Goal: Task Accomplishment & Management: Complete application form

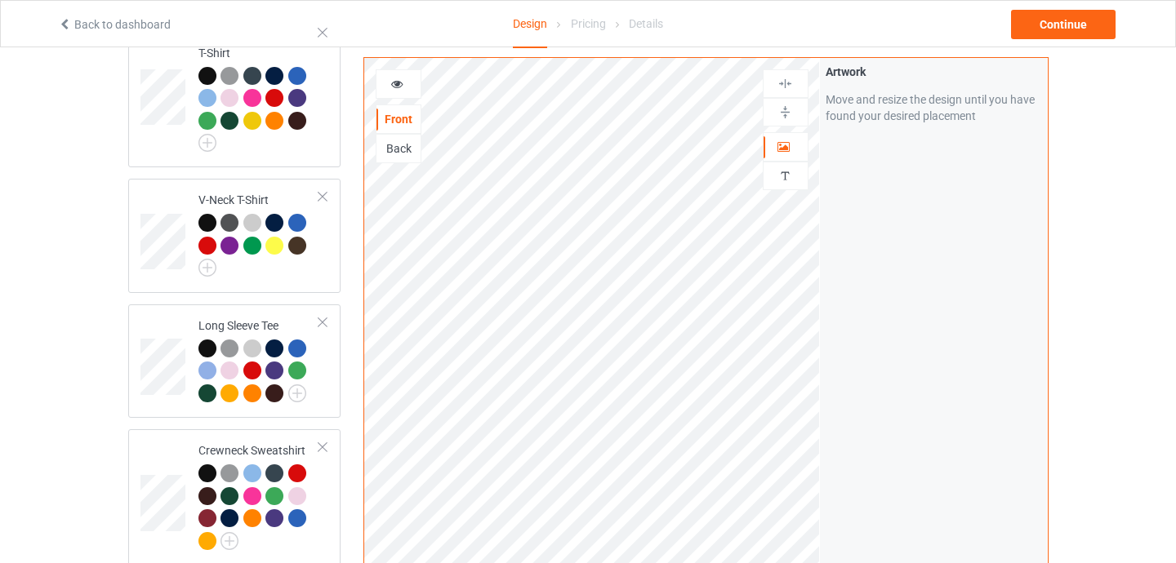
scroll to position [1162, 0]
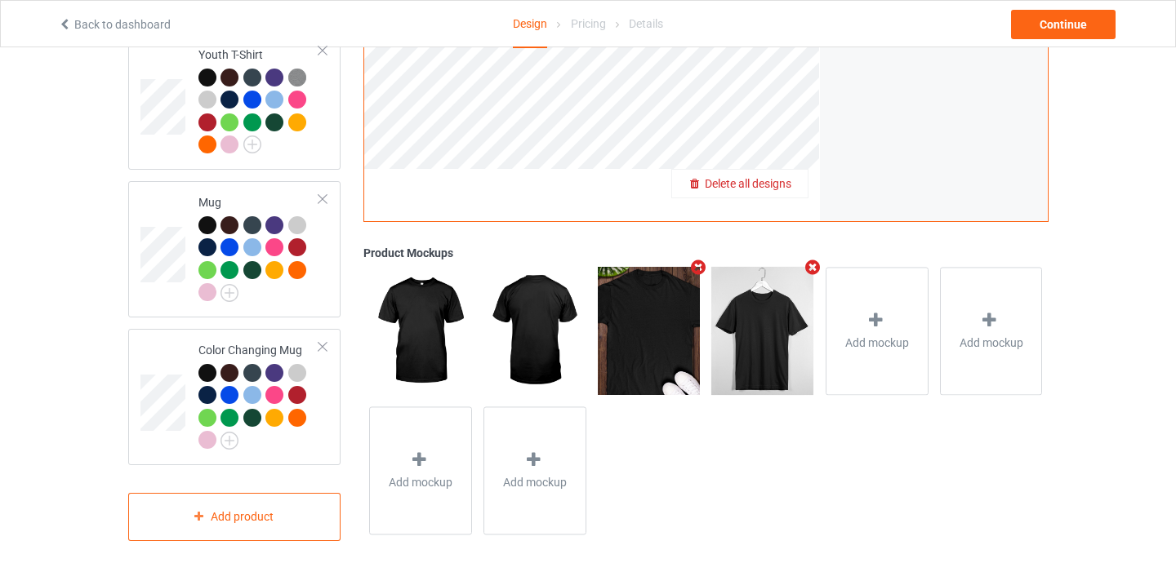
click at [776, 180] on div "Delete all designs" at bounding box center [740, 184] width 136 height 16
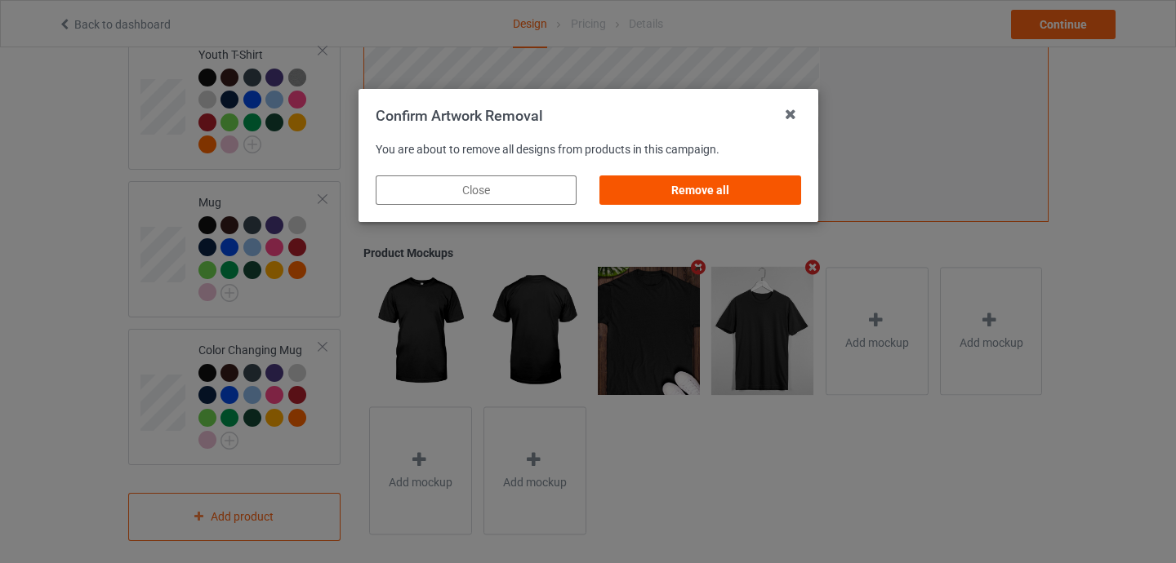
click at [766, 199] on div "Remove all" at bounding box center [699, 190] width 201 height 29
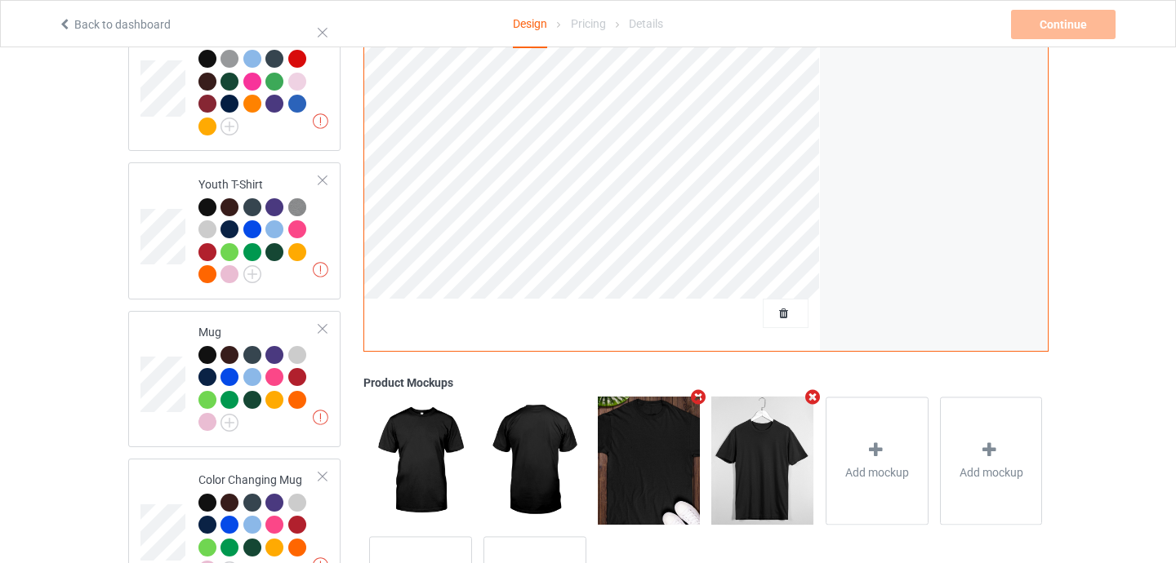
scroll to position [768, 0]
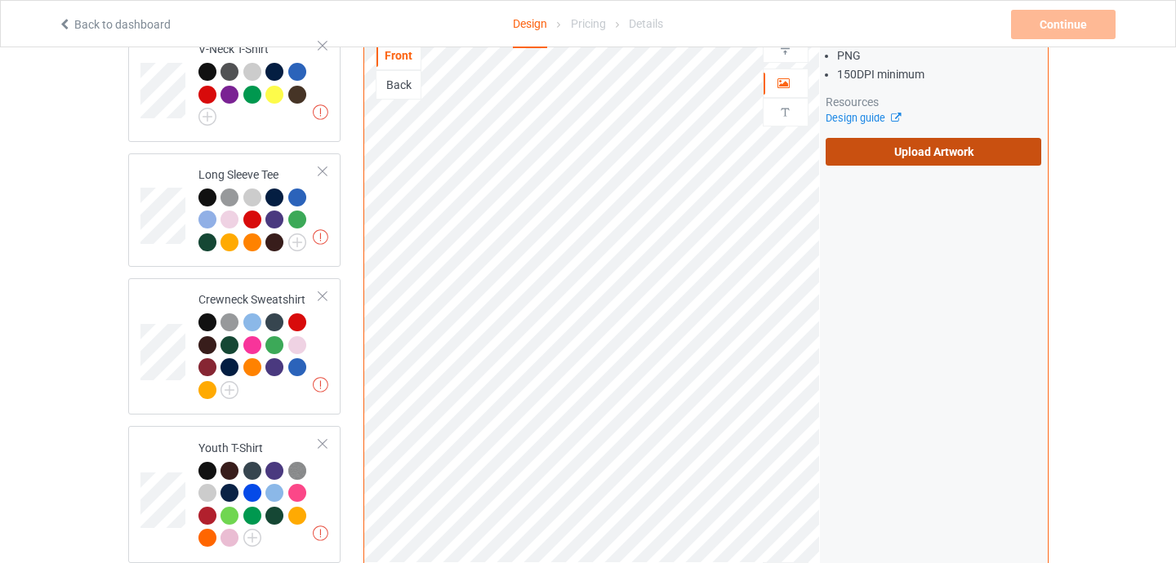
click at [902, 149] on label "Upload Artwork" at bounding box center [933, 152] width 216 height 28
click at [0, 0] on input "Upload Artwork" at bounding box center [0, 0] width 0 height 0
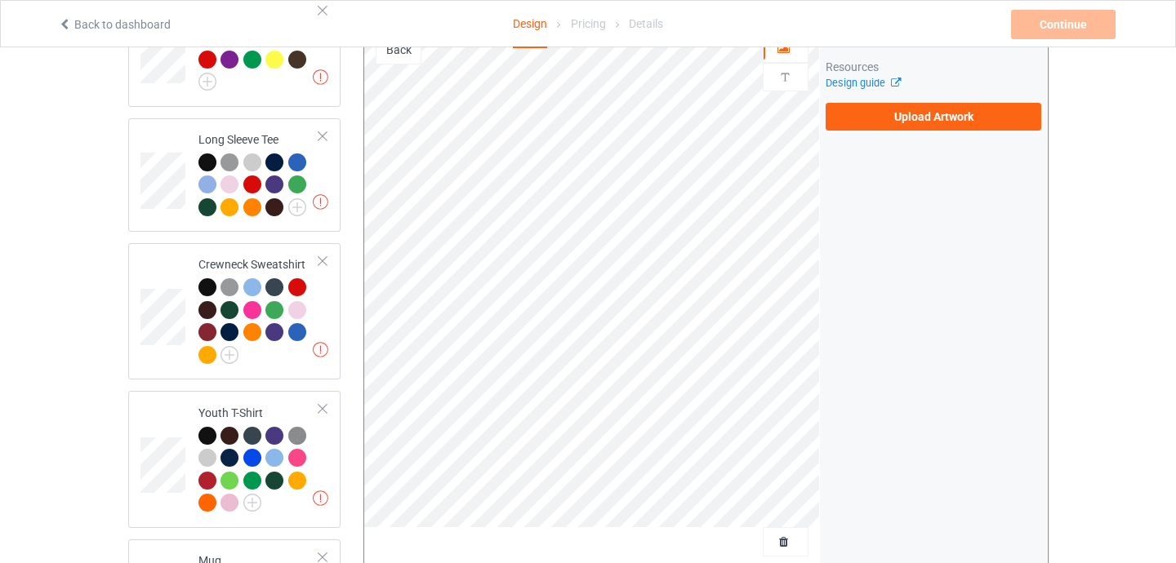
scroll to position [749, 0]
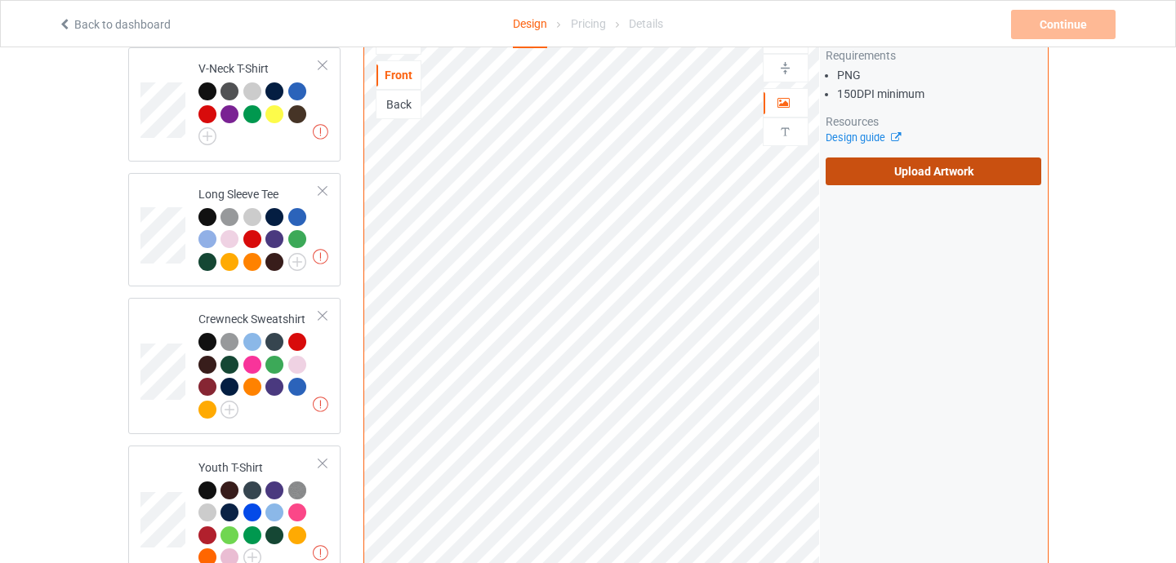
click at [876, 163] on label "Upload Artwork" at bounding box center [933, 172] width 216 height 28
click at [0, 0] on input "Upload Artwork" at bounding box center [0, 0] width 0 height 0
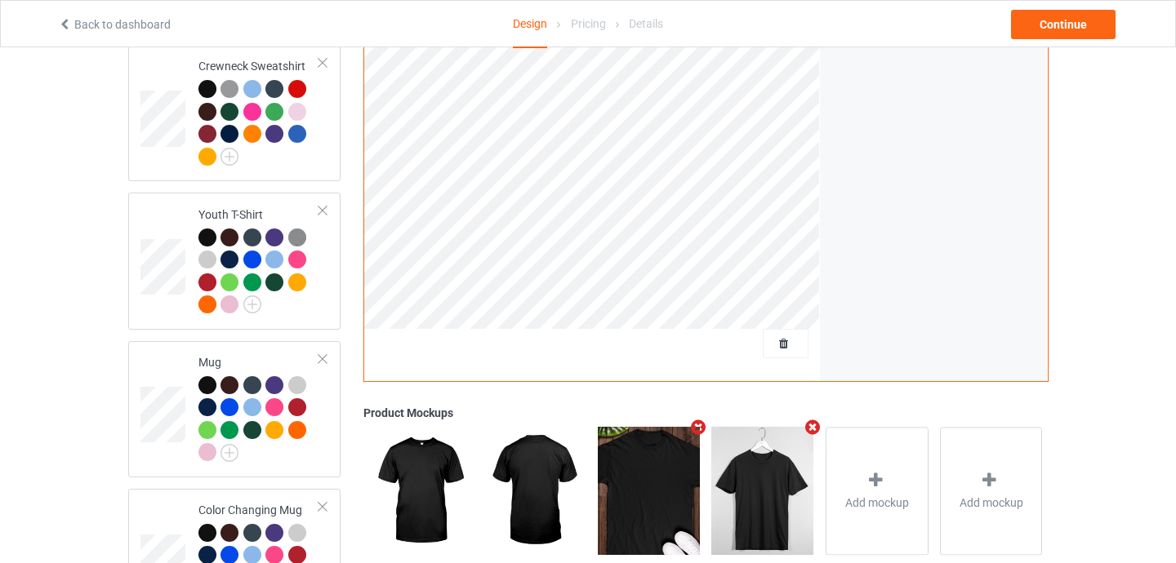
scroll to position [1003, 0]
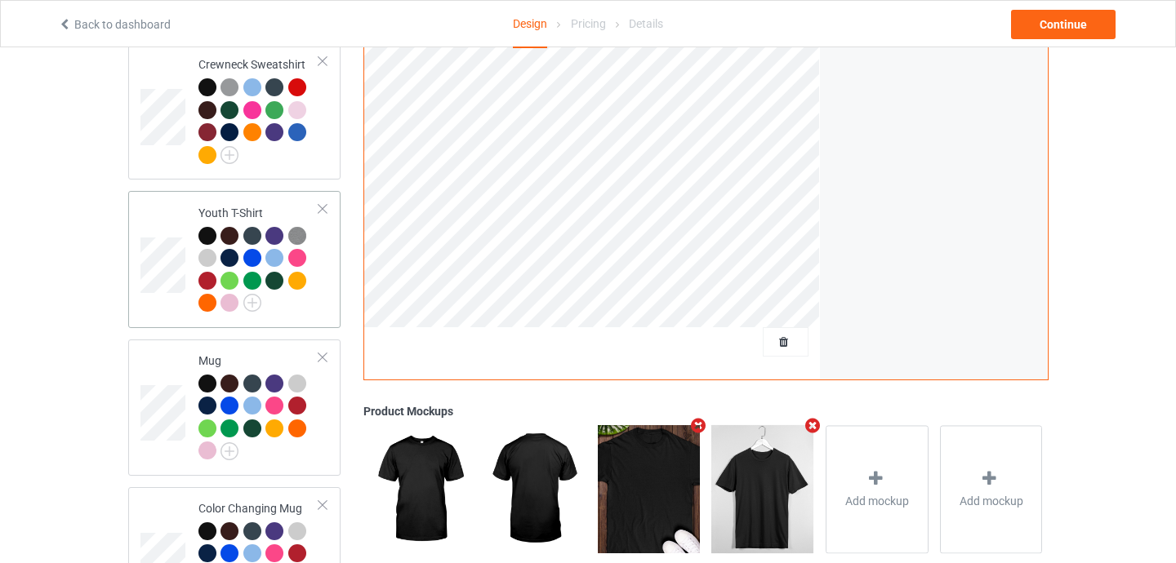
click at [324, 203] on div at bounding box center [322, 208] width 11 height 11
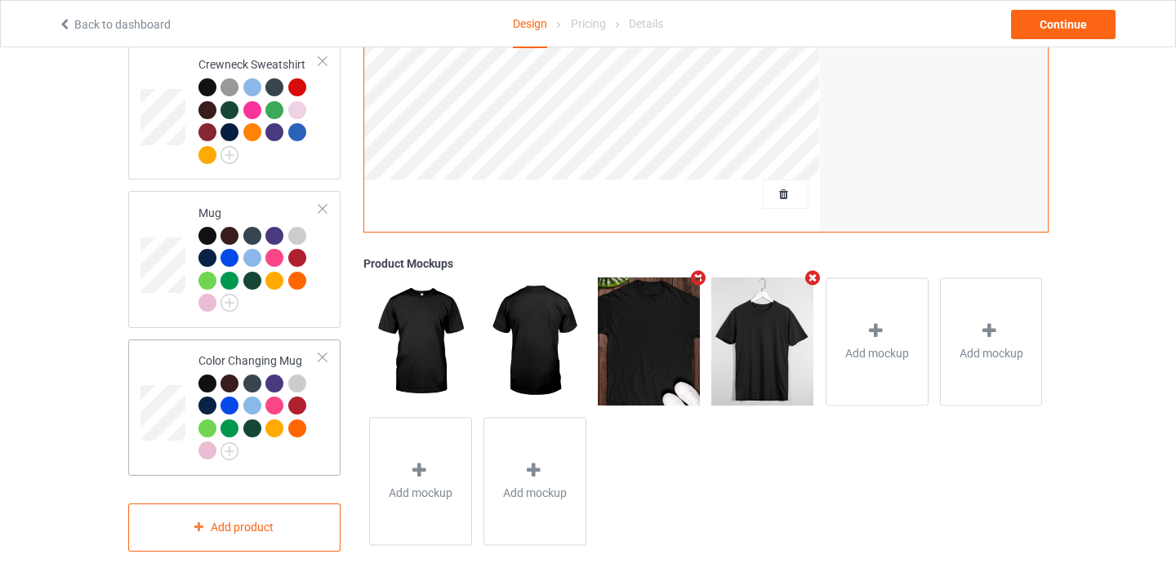
click at [322, 352] on div at bounding box center [322, 357] width 11 height 11
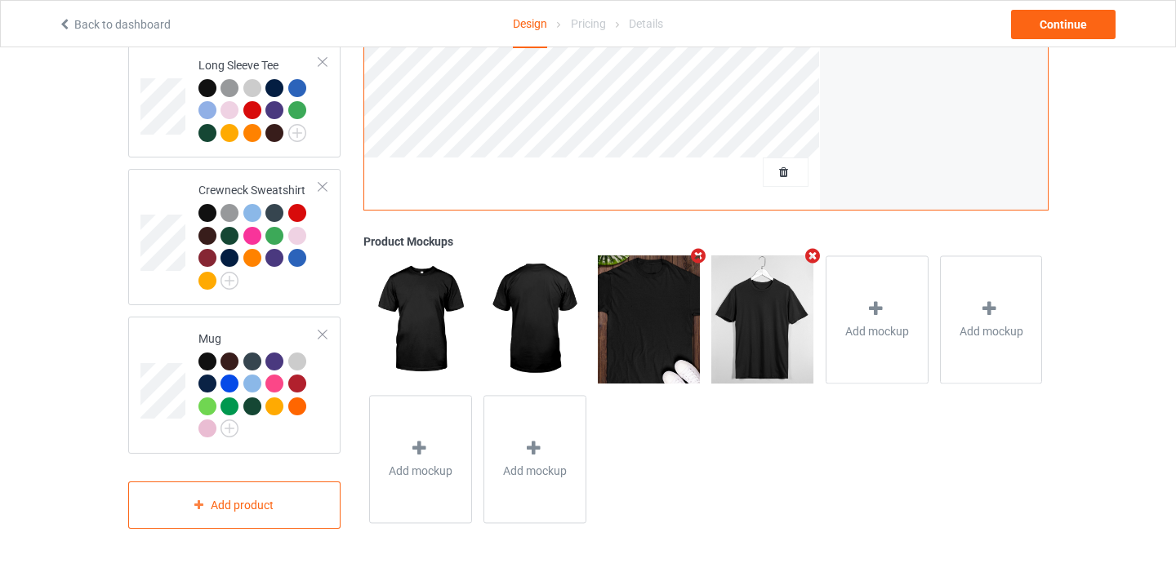
scroll to position [865, 0]
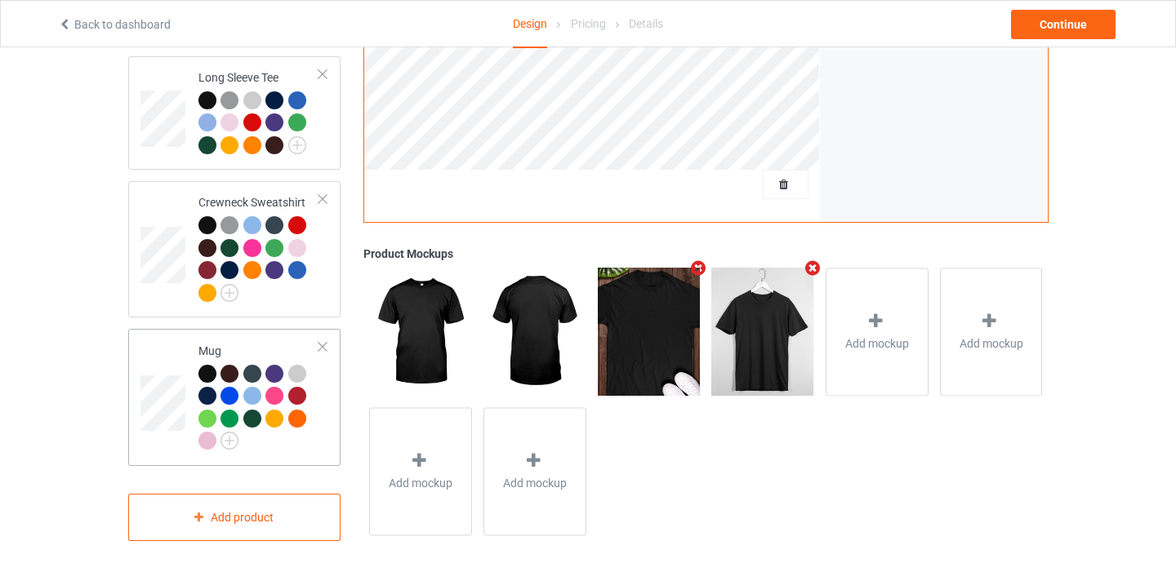
click at [322, 341] on div at bounding box center [322, 346] width 11 height 11
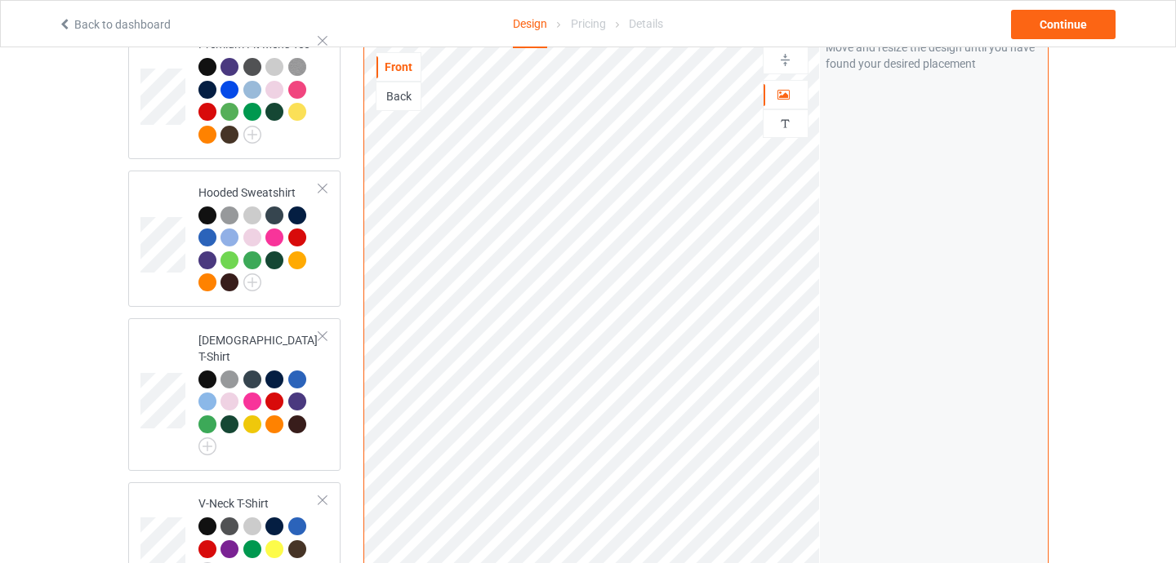
scroll to position [314, 0]
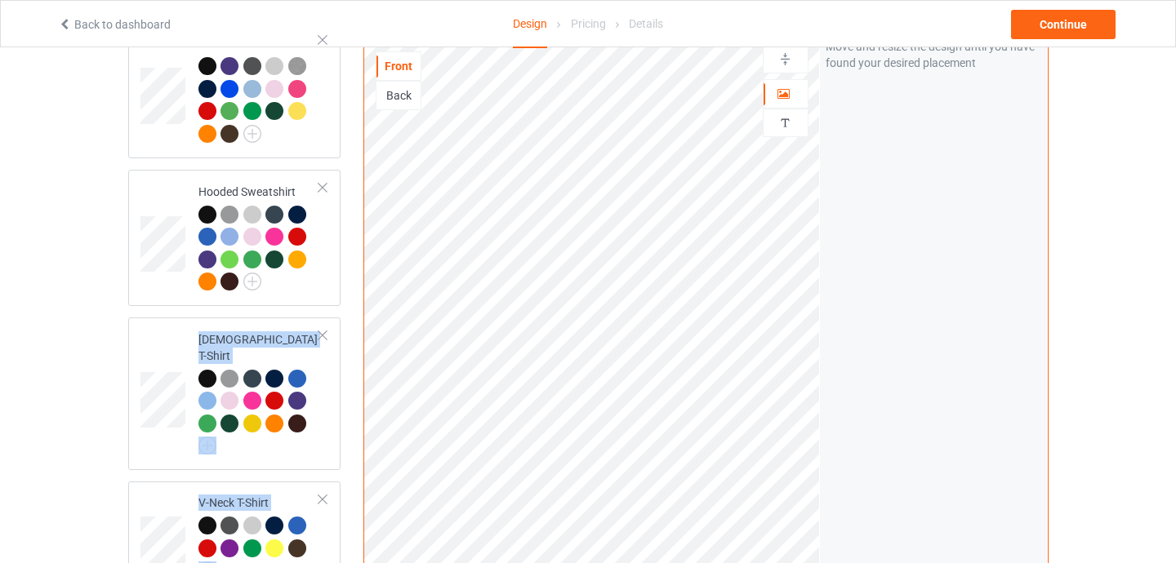
drag, startPoint x: 324, startPoint y: 336, endPoint x: 353, endPoint y: 358, distance: 37.2
click at [353, 358] on div "Design Select colors for each of the products and upload an artwork file to des…" at bounding box center [588, 356] width 943 height 1200
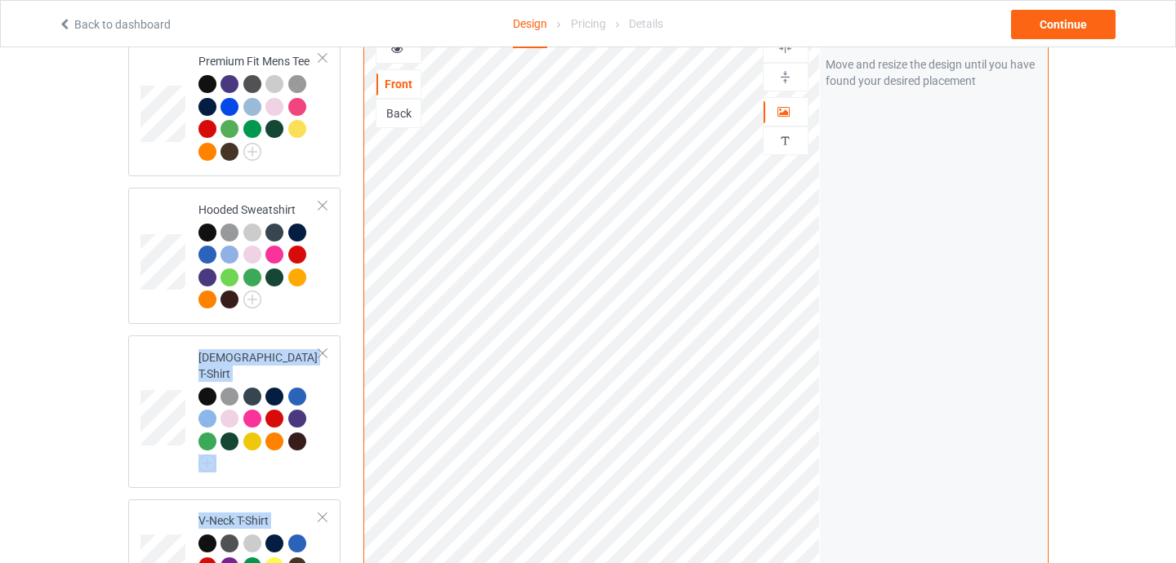
scroll to position [300, 0]
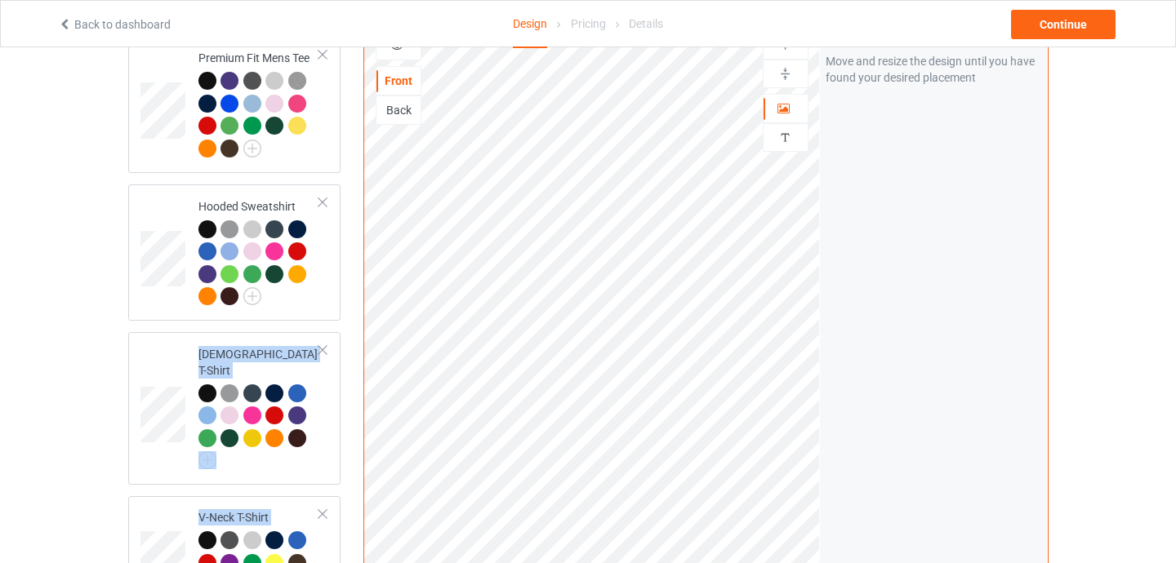
click at [372, 353] on div "Design Select colors for each of the products and upload an artwork file to des…" at bounding box center [588, 371] width 943 height 1200
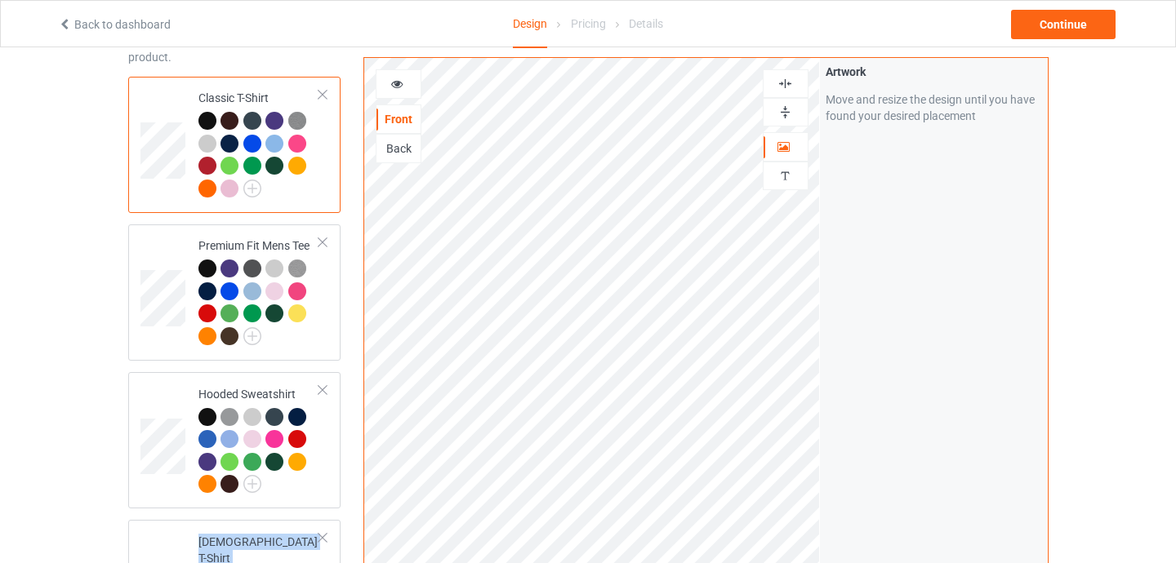
scroll to position [0, 0]
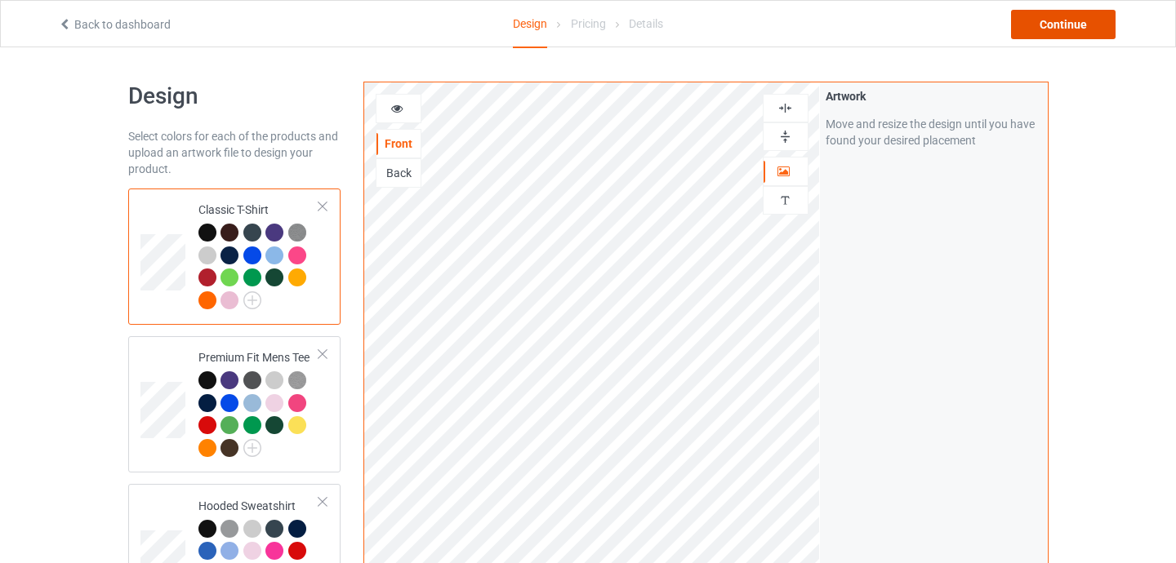
click at [1060, 26] on div "Continue" at bounding box center [1063, 24] width 104 height 29
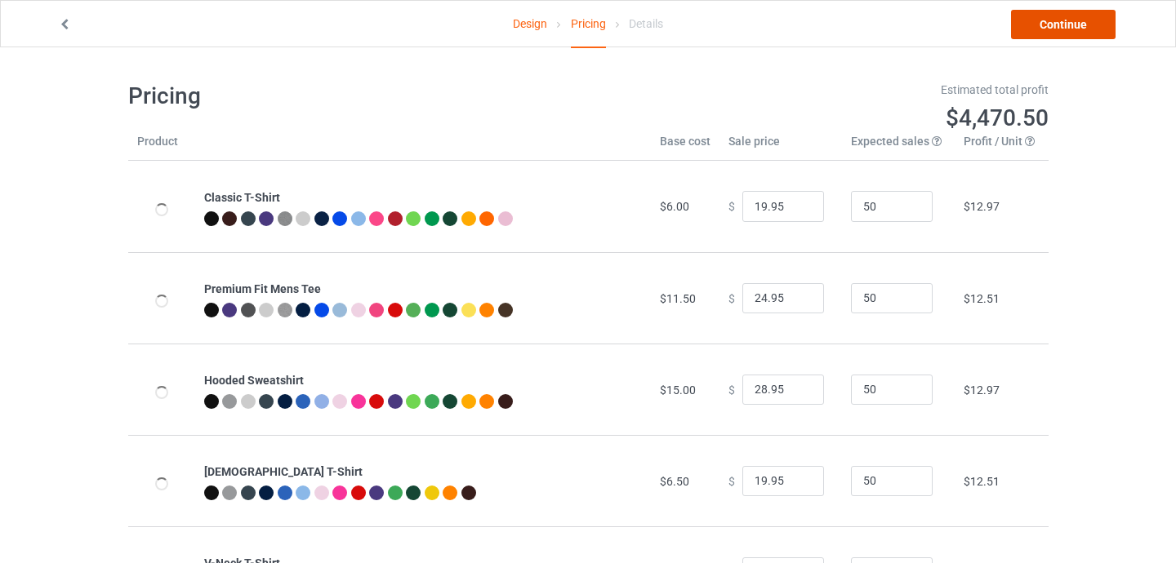
click at [1053, 27] on link "Continue" at bounding box center [1063, 24] width 104 height 29
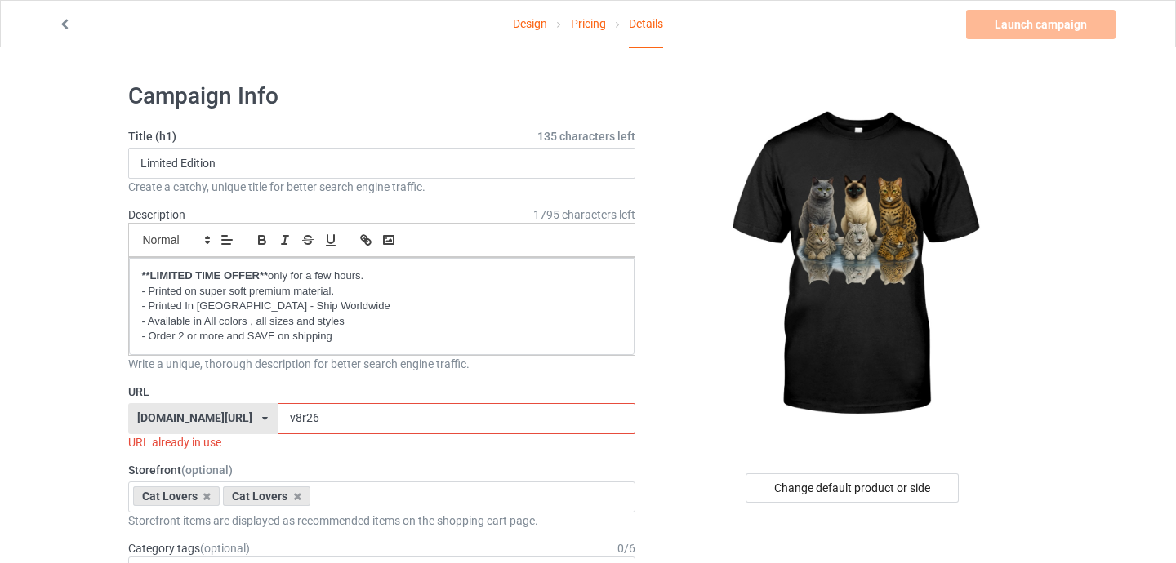
drag, startPoint x: 261, startPoint y: 419, endPoint x: 287, endPoint y: 418, distance: 26.1
click at [287, 418] on input "v8r26" at bounding box center [457, 418] width 358 height 31
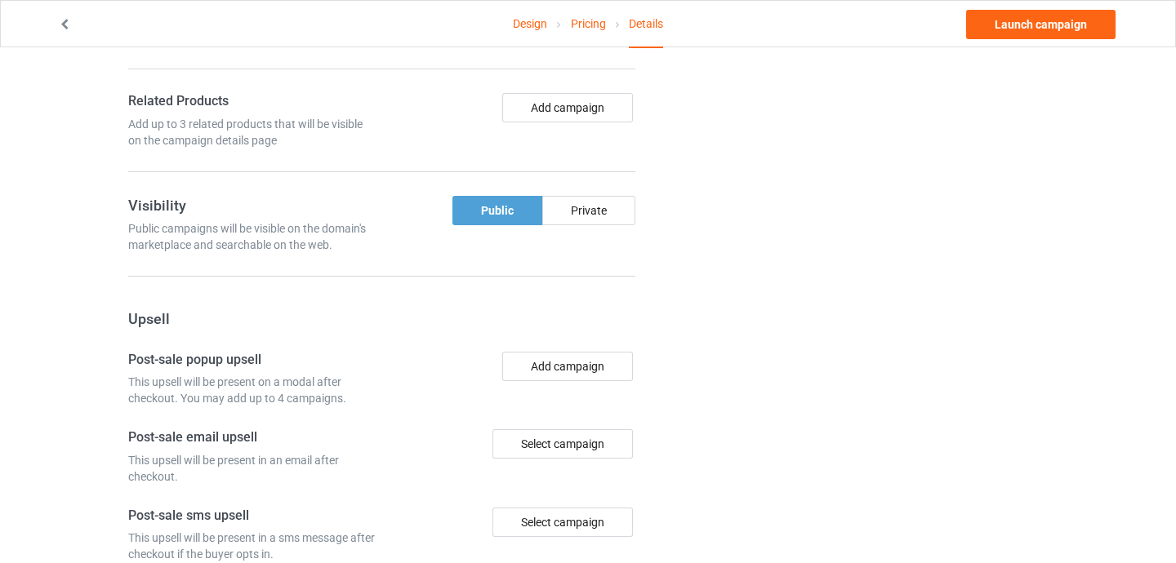
scroll to position [1104, 0]
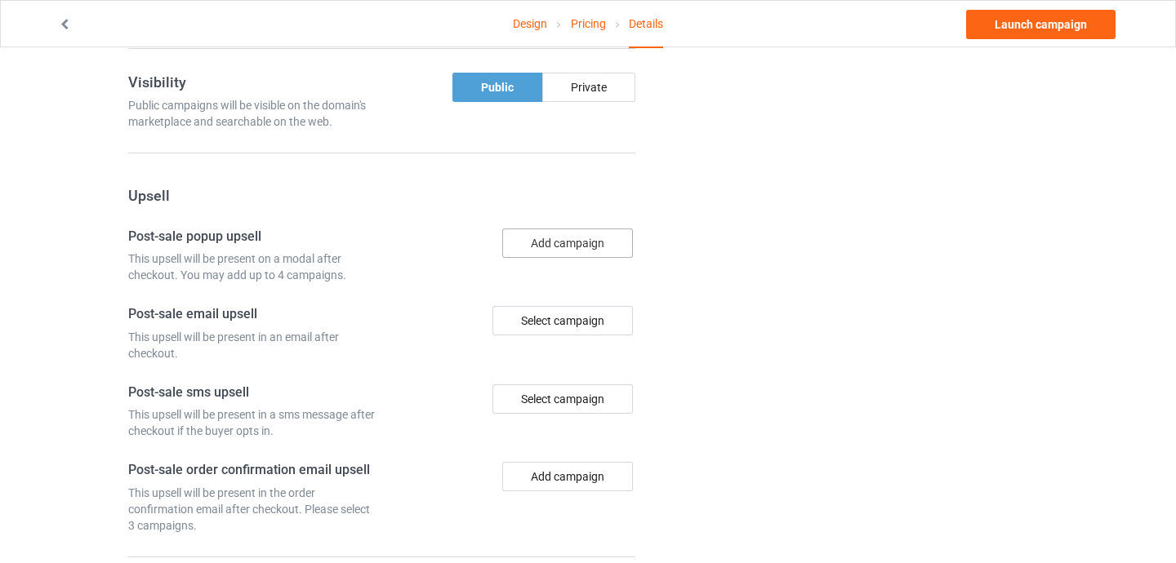
type input "ved"
click at [562, 247] on button "Add campaign" at bounding box center [567, 243] width 131 height 29
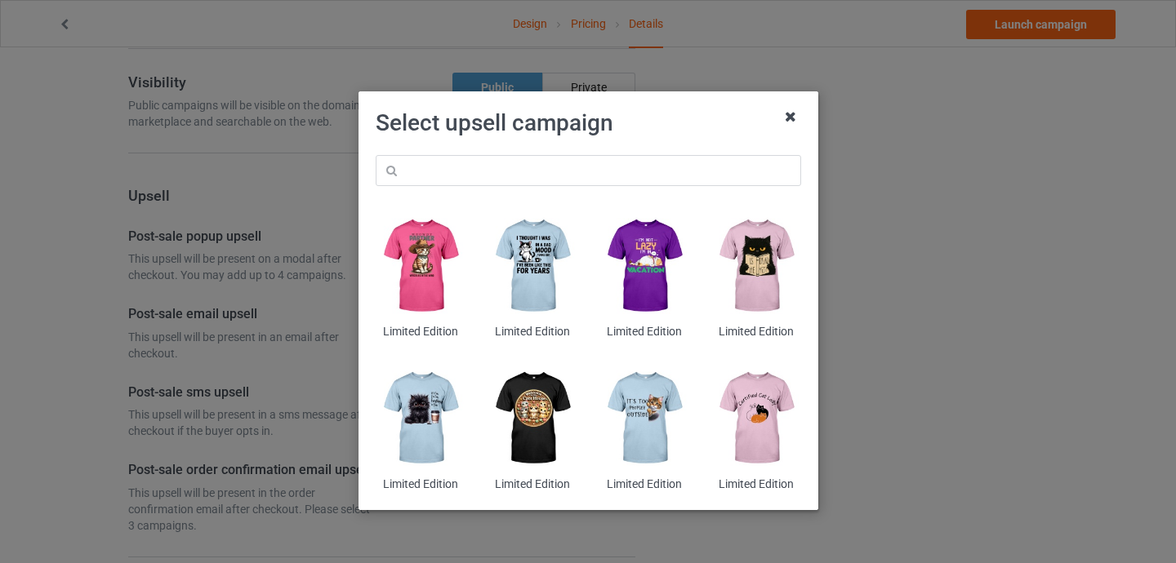
click at [792, 122] on icon at bounding box center [790, 117] width 26 height 26
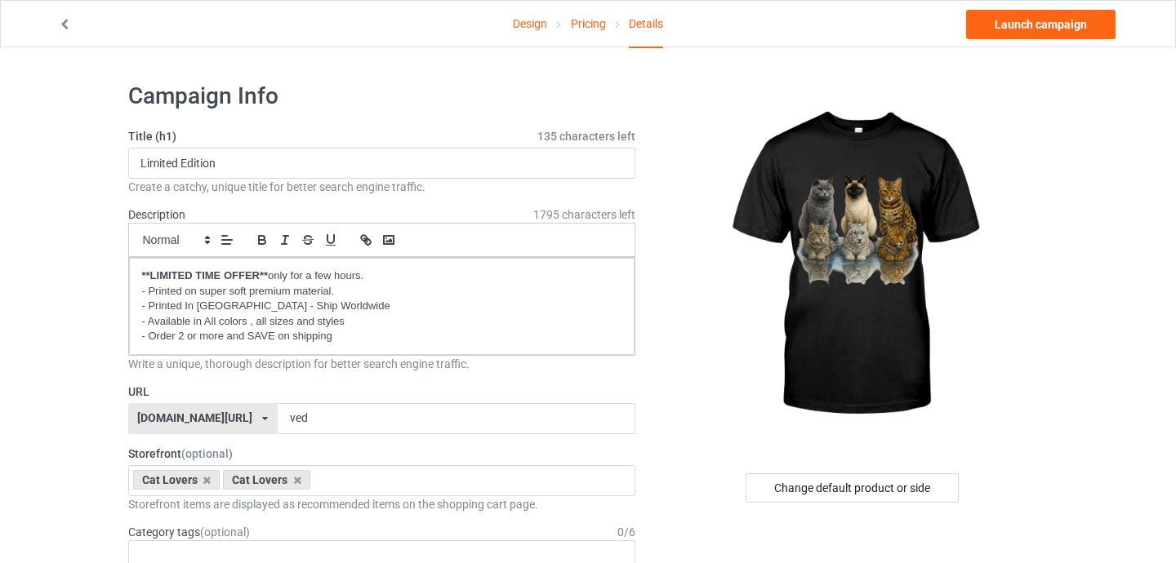
click at [1034, 39] on div "Design Pricing Details Launch campaign" at bounding box center [588, 24] width 1083 height 46
click at [1038, 25] on link "Launch campaign" at bounding box center [1040, 24] width 149 height 29
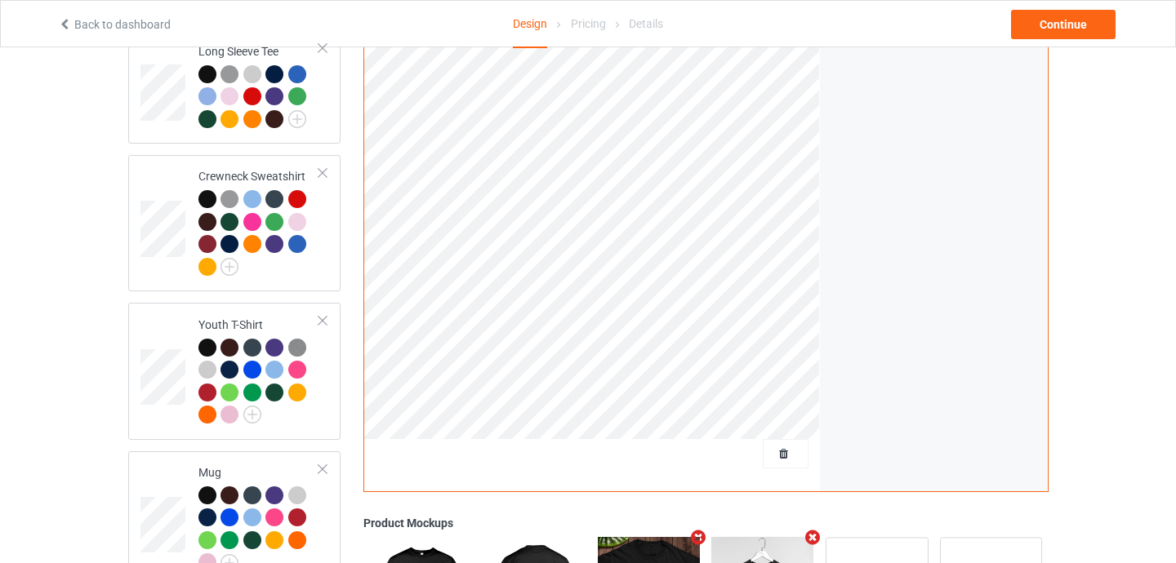
scroll to position [890, 0]
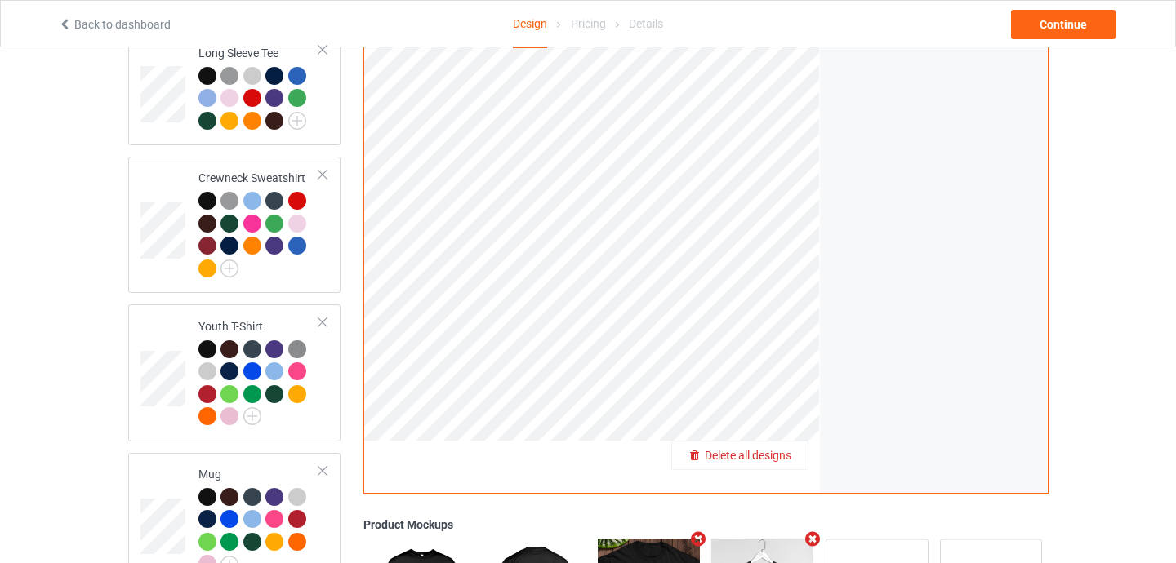
click at [779, 449] on span "Delete all designs" at bounding box center [748, 455] width 87 height 13
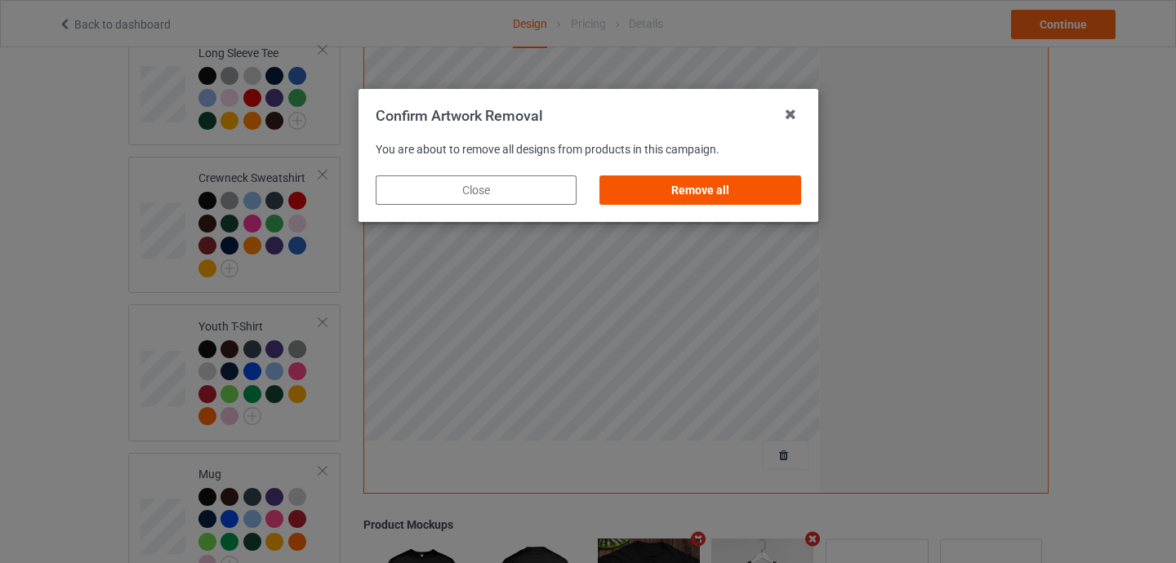
click at [749, 192] on div "Remove all" at bounding box center [699, 190] width 201 height 29
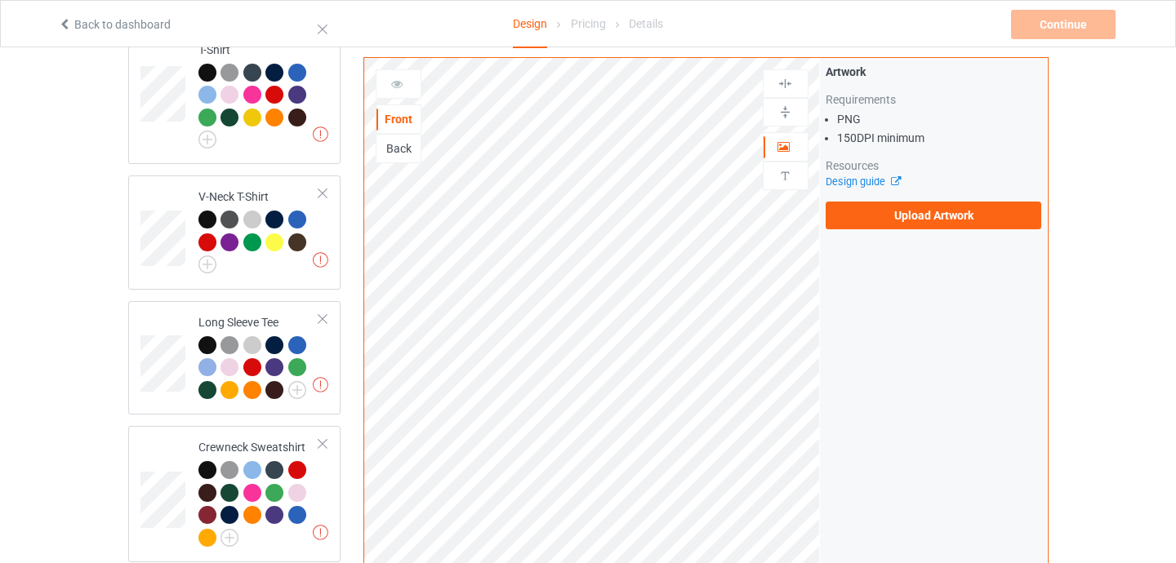
scroll to position [374, 0]
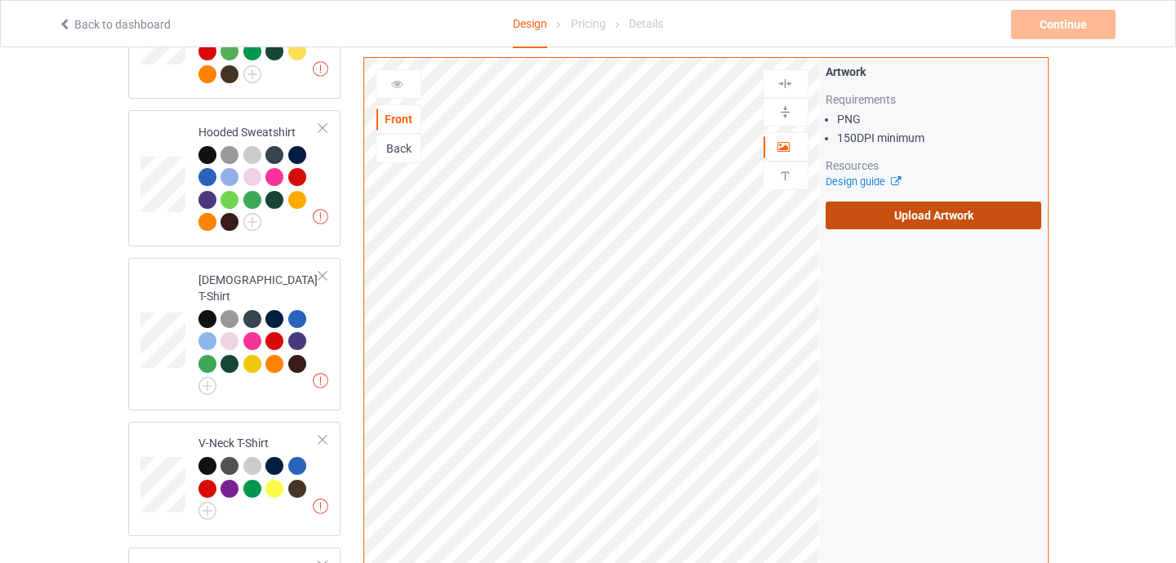
click at [914, 223] on label "Upload Artwork" at bounding box center [933, 216] width 216 height 28
click at [0, 0] on input "Upload Artwork" at bounding box center [0, 0] width 0 height 0
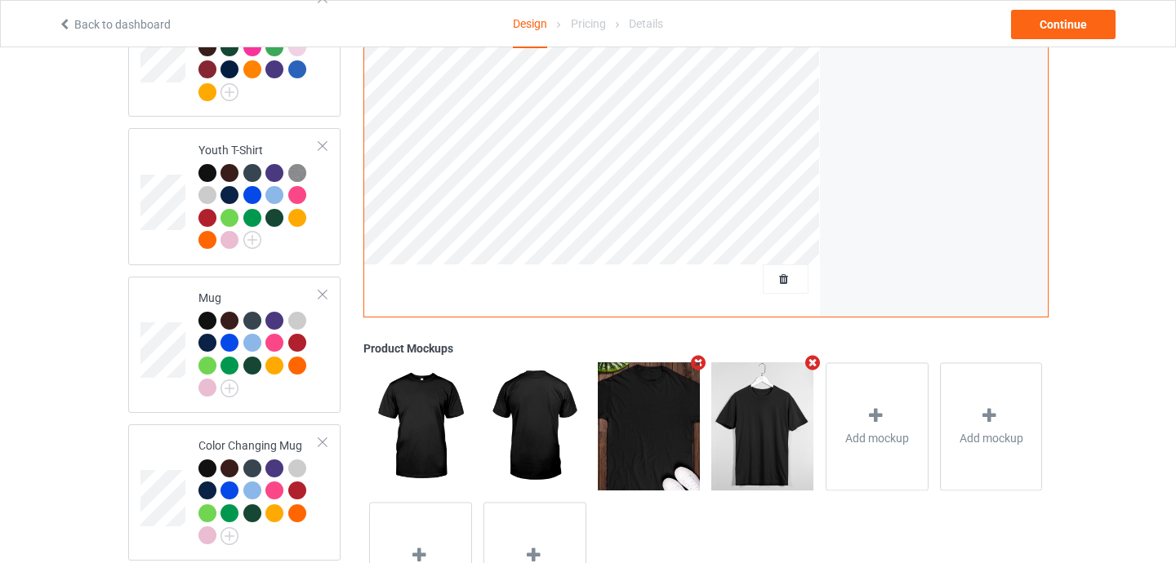
scroll to position [1162, 0]
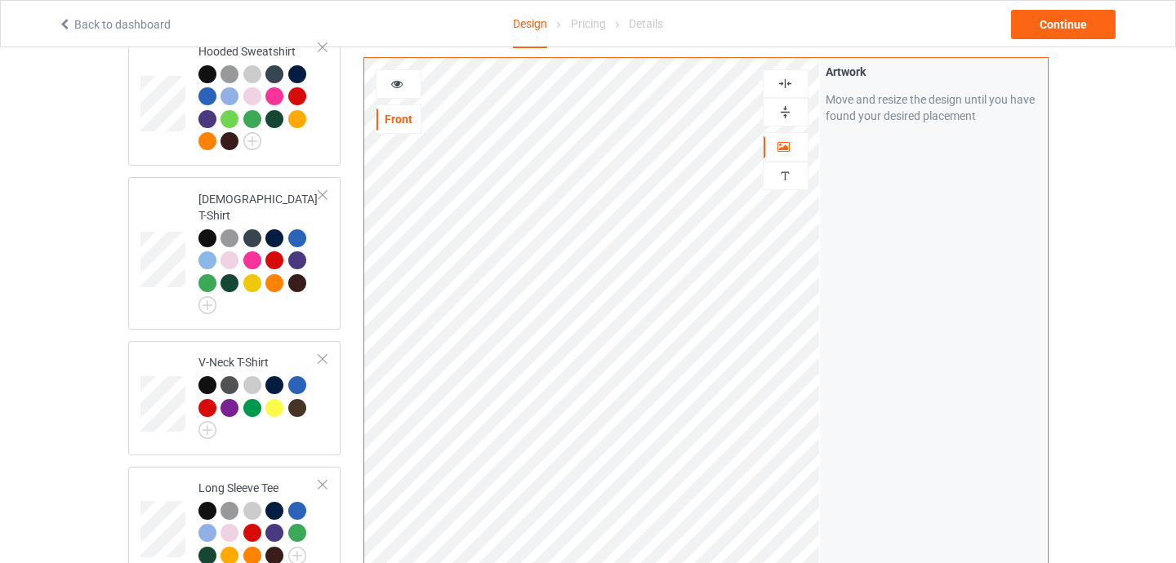
scroll to position [1162, 0]
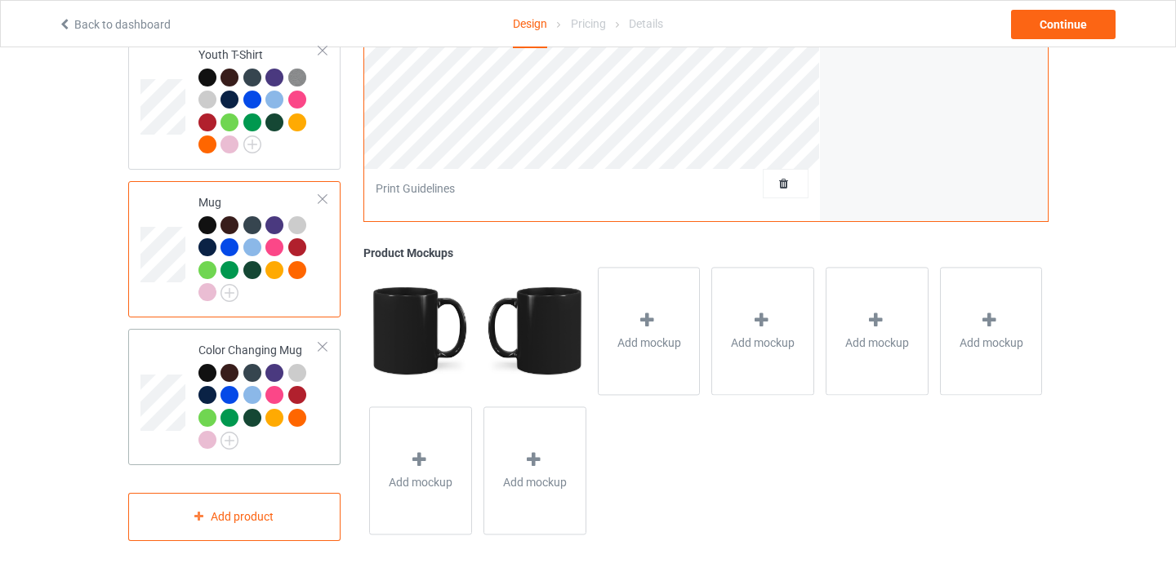
click at [325, 341] on div at bounding box center [322, 346] width 11 height 11
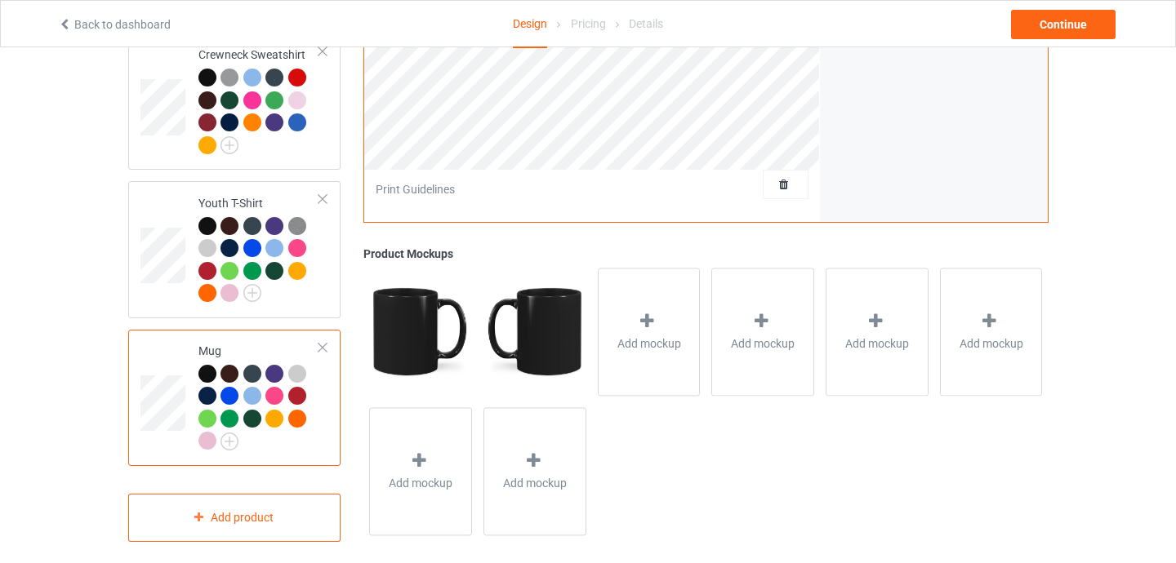
click at [324, 342] on div at bounding box center [322, 347] width 11 height 11
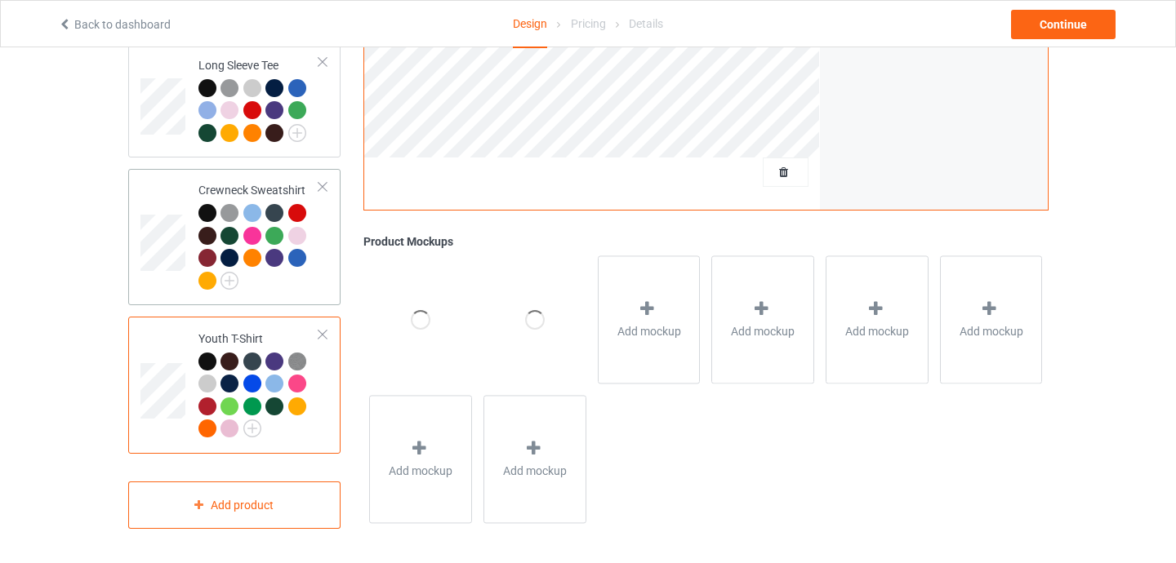
scroll to position [865, 0]
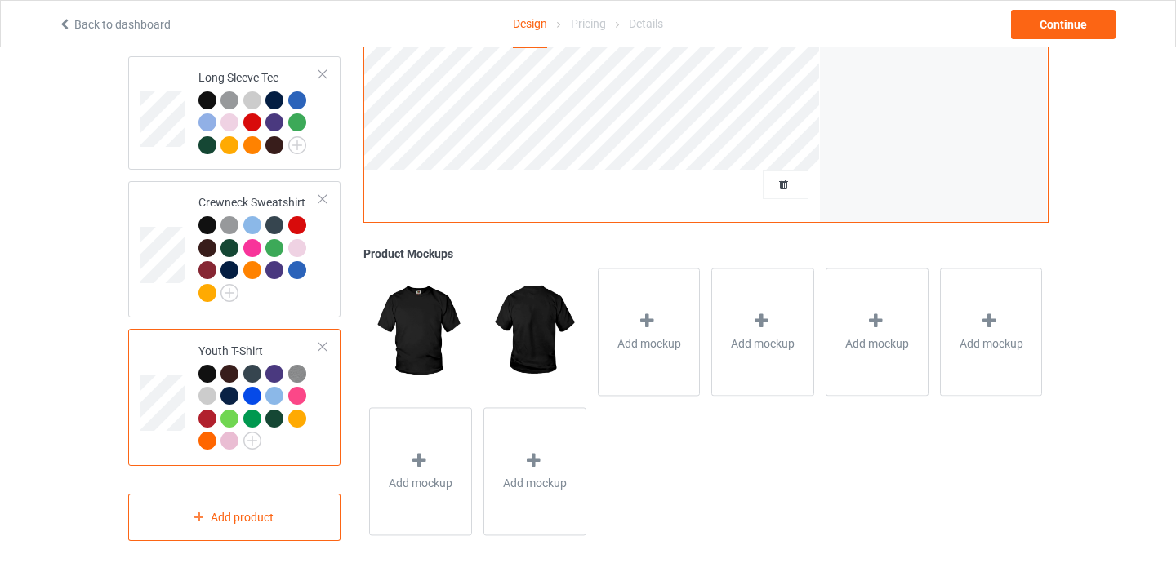
click at [324, 341] on div at bounding box center [322, 346] width 11 height 11
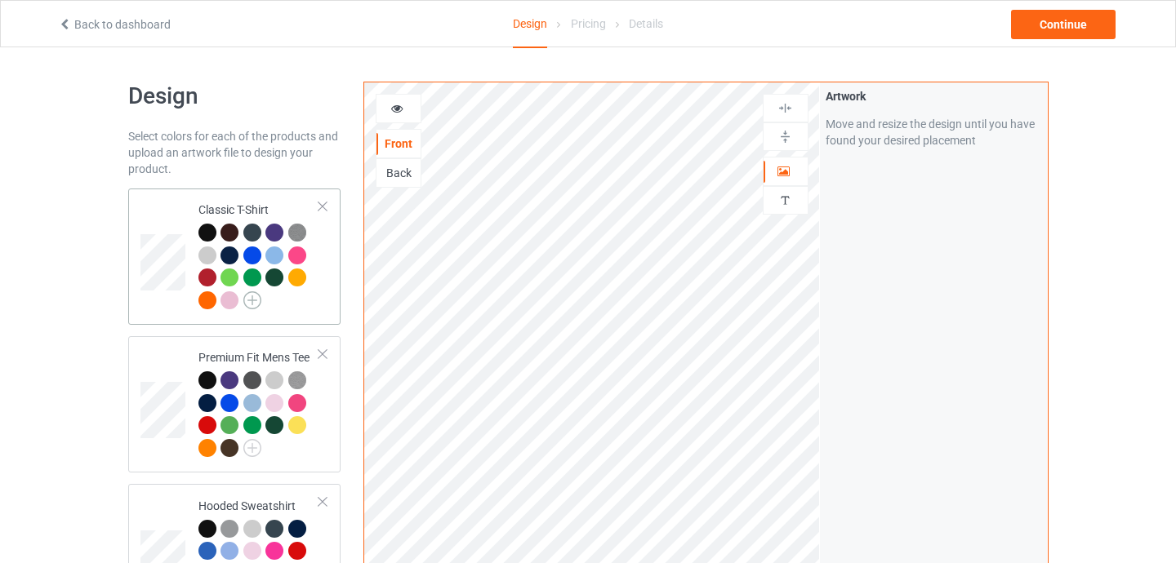
click at [257, 297] on img at bounding box center [252, 300] width 18 height 18
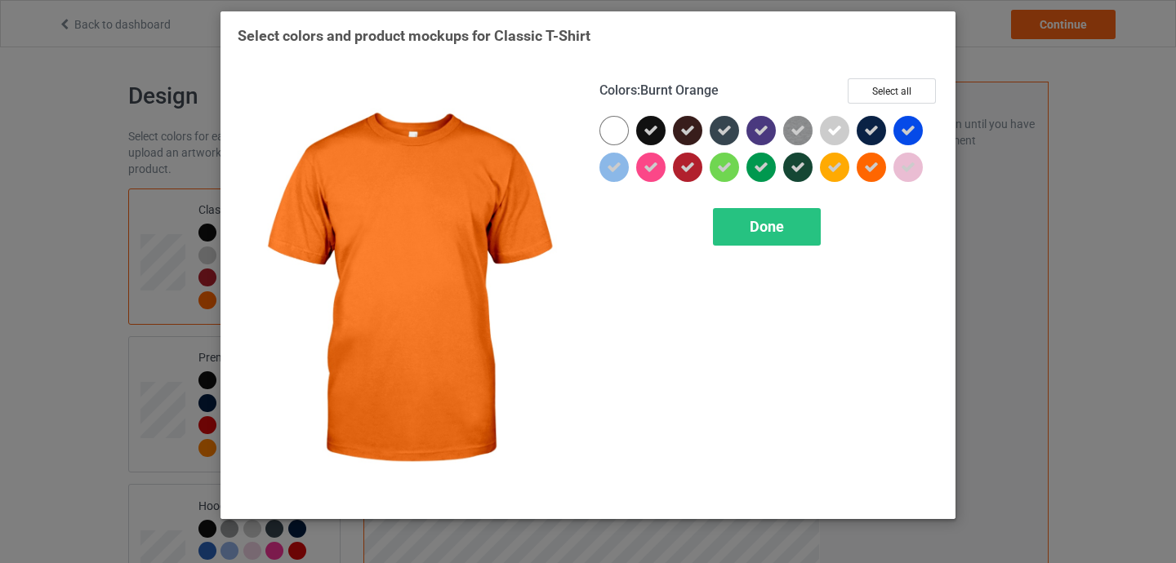
click at [872, 173] on icon at bounding box center [871, 167] width 15 height 15
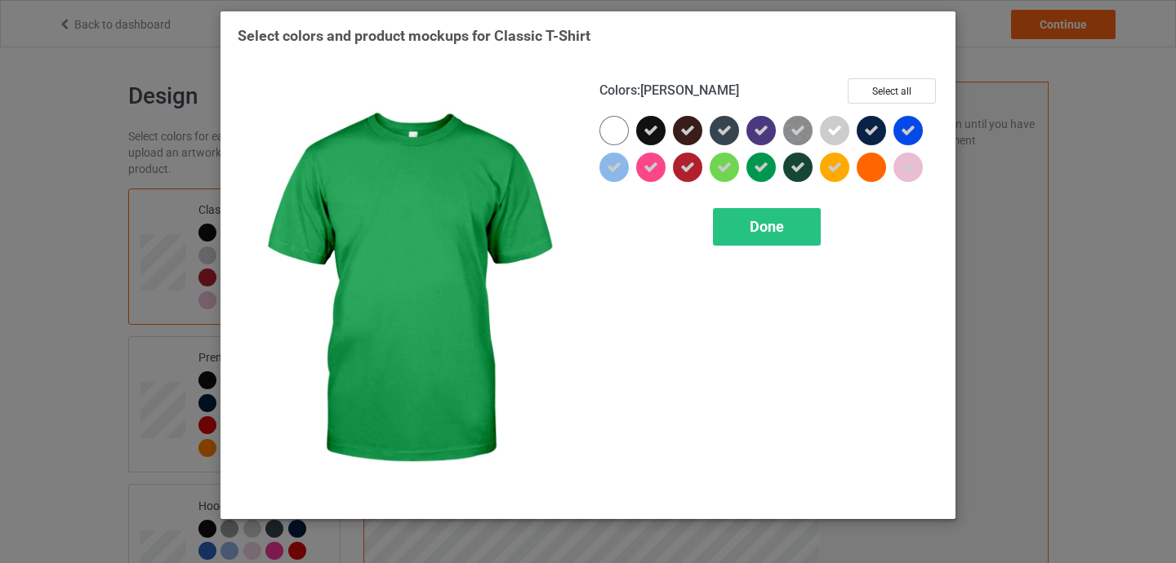
click at [763, 169] on icon at bounding box center [761, 167] width 15 height 15
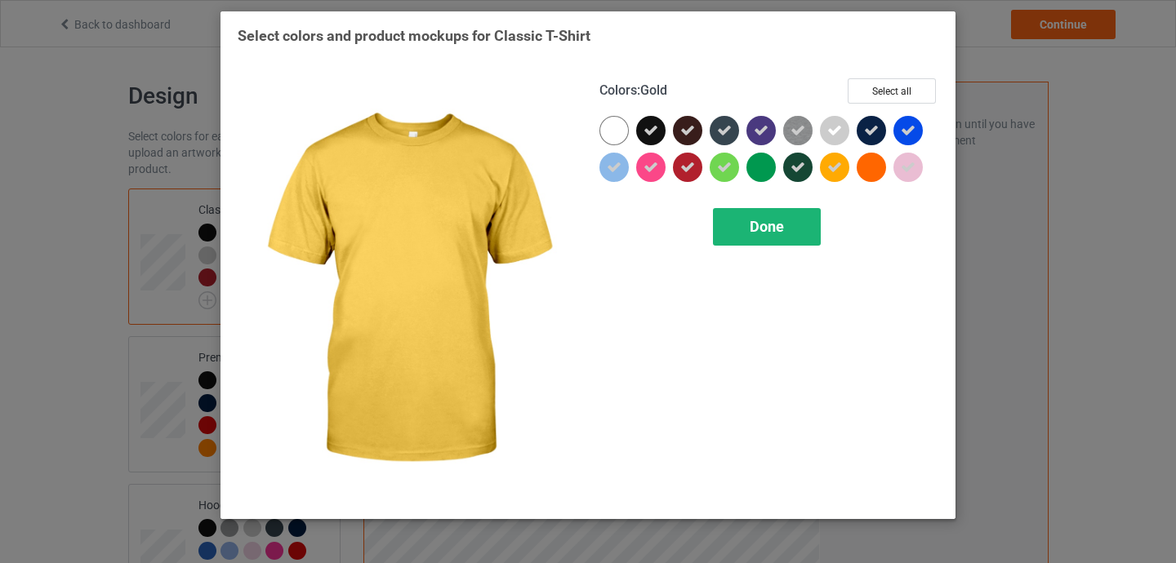
click at [803, 216] on div "Done" at bounding box center [767, 227] width 108 height 38
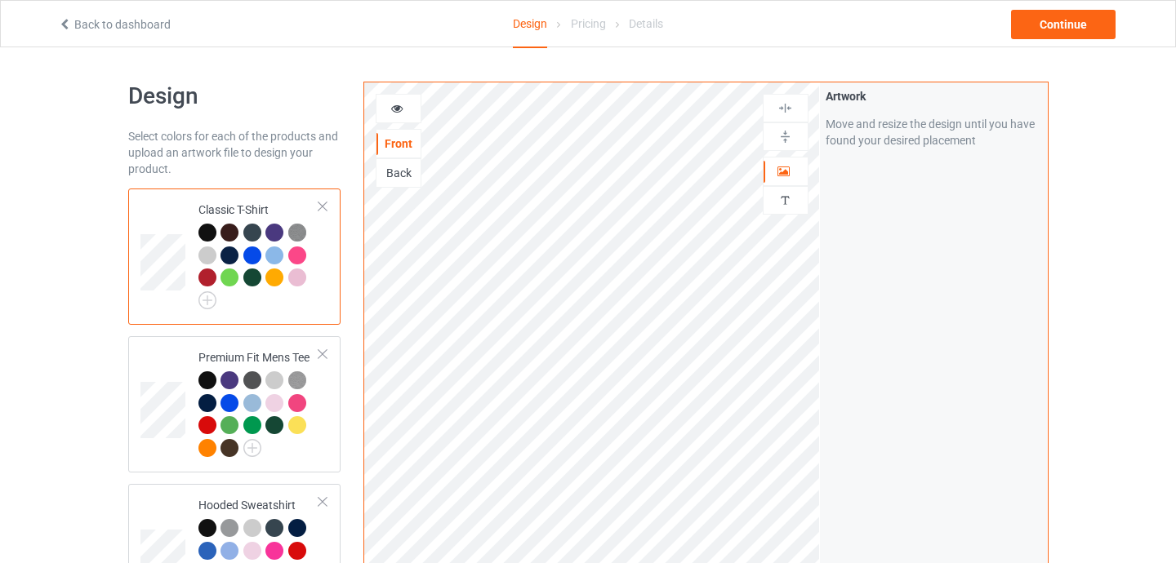
click at [207, 230] on div at bounding box center [207, 233] width 18 height 18
click at [233, 231] on div at bounding box center [229, 233] width 18 height 18
click at [258, 233] on div at bounding box center [252, 233] width 18 height 18
click at [301, 255] on div at bounding box center [297, 256] width 18 height 18
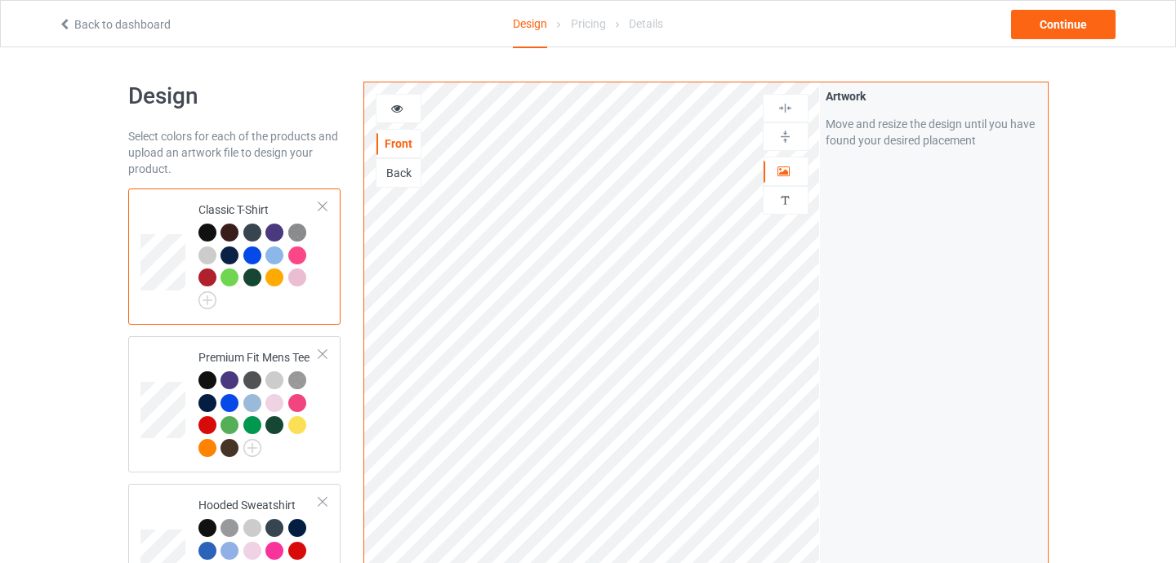
click at [299, 284] on div at bounding box center [297, 278] width 18 height 18
click at [271, 279] on div at bounding box center [274, 278] width 18 height 18
click at [259, 281] on div at bounding box center [252, 278] width 18 height 18
click at [225, 278] on div at bounding box center [229, 278] width 18 height 18
click at [212, 300] on img at bounding box center [207, 300] width 18 height 18
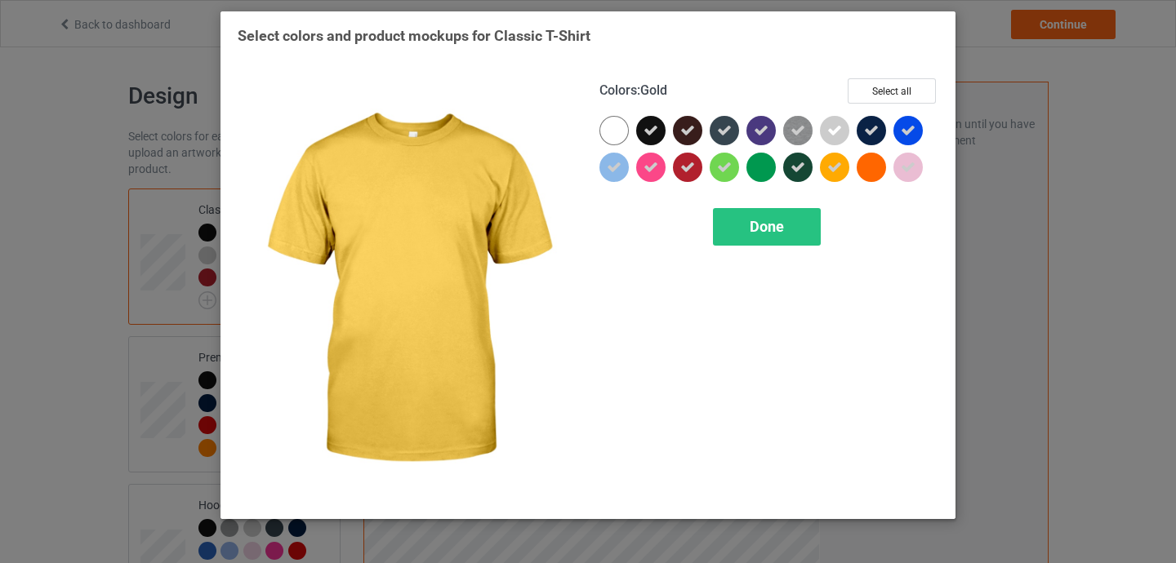
click at [840, 156] on div at bounding box center [834, 167] width 29 height 29
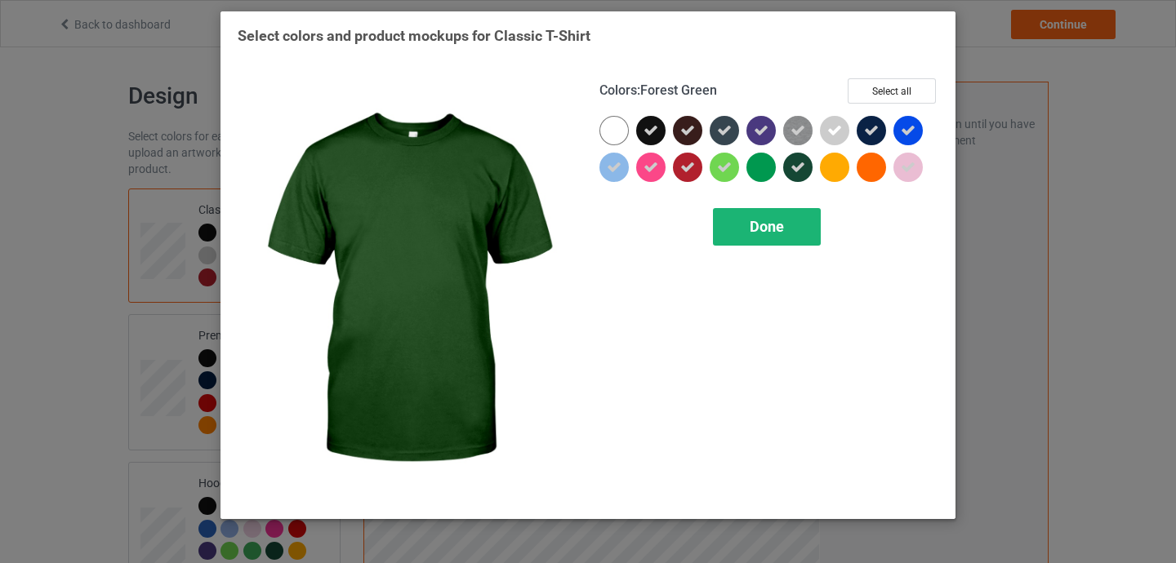
click at [782, 220] on span "Done" at bounding box center [766, 226] width 34 height 17
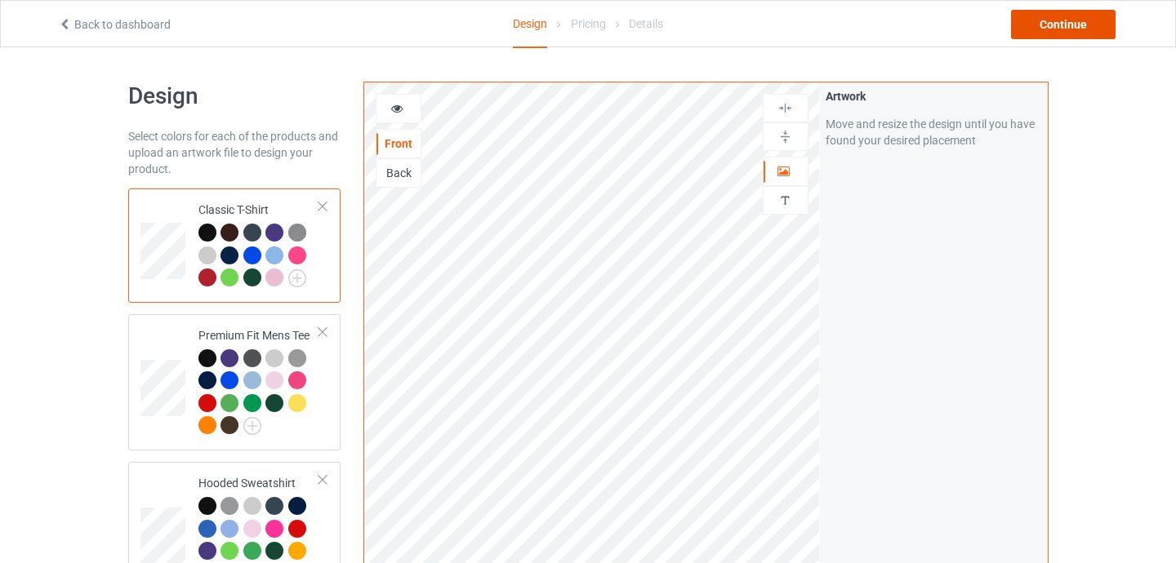
click at [1080, 26] on div "Continue" at bounding box center [1063, 24] width 104 height 29
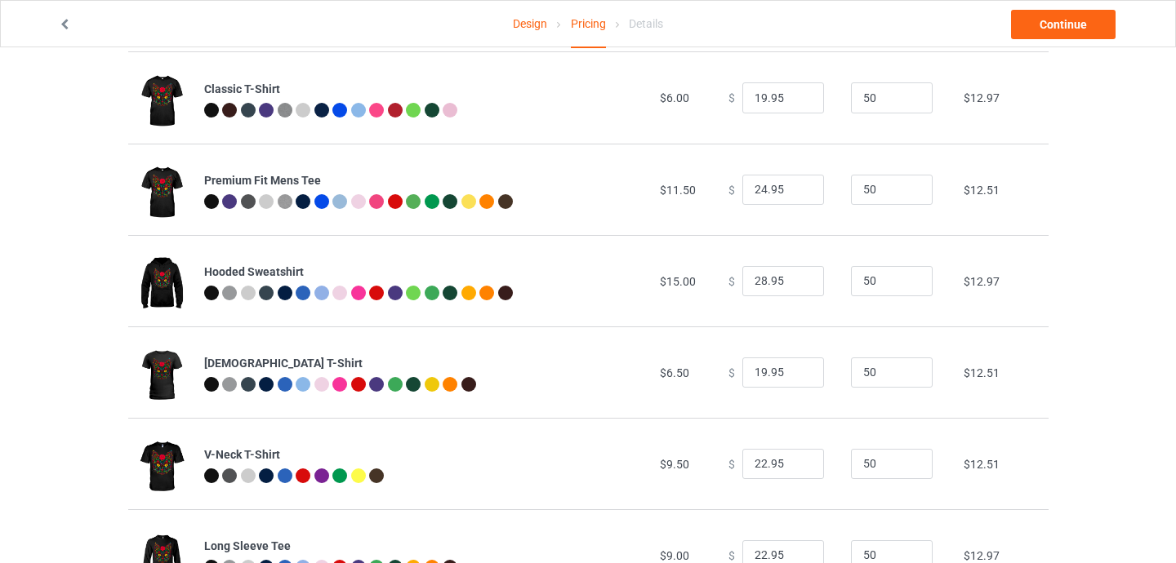
scroll to position [272, 0]
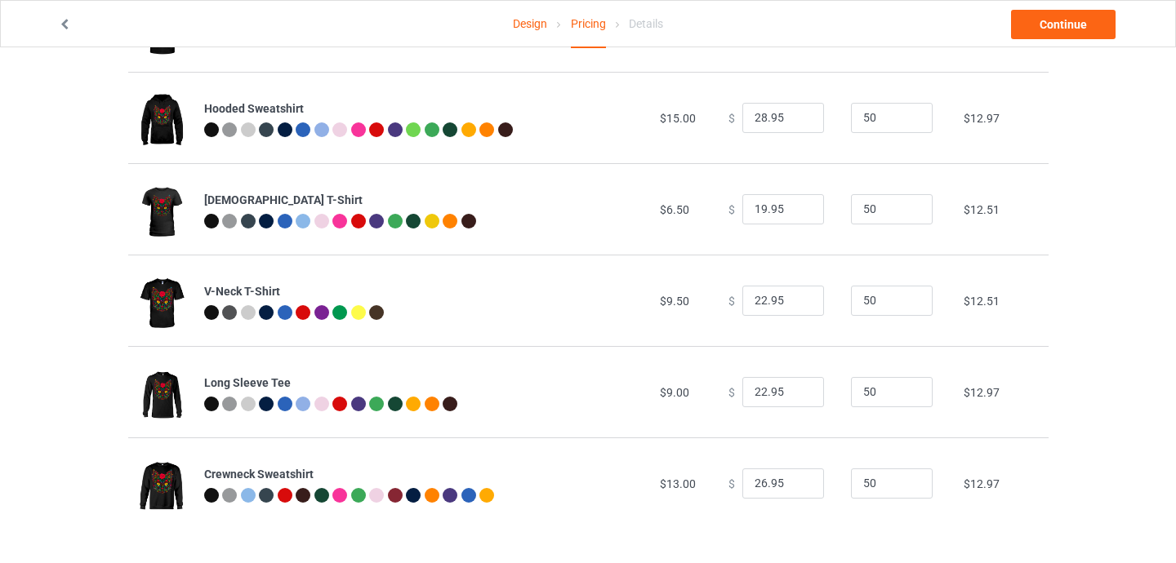
click at [67, 24] on icon at bounding box center [65, 21] width 14 height 11
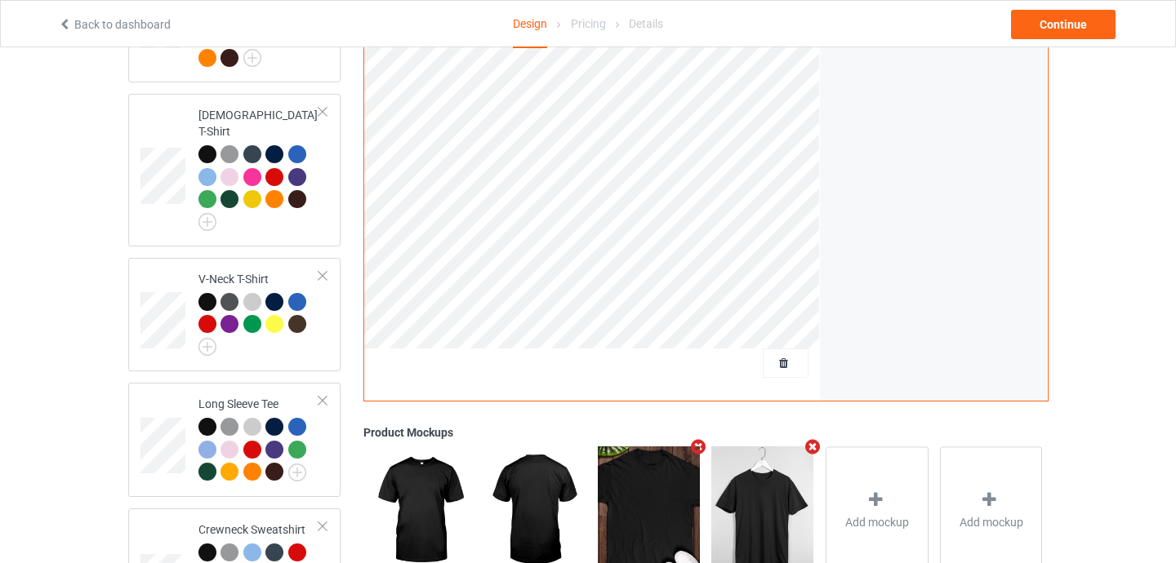
scroll to position [694, 0]
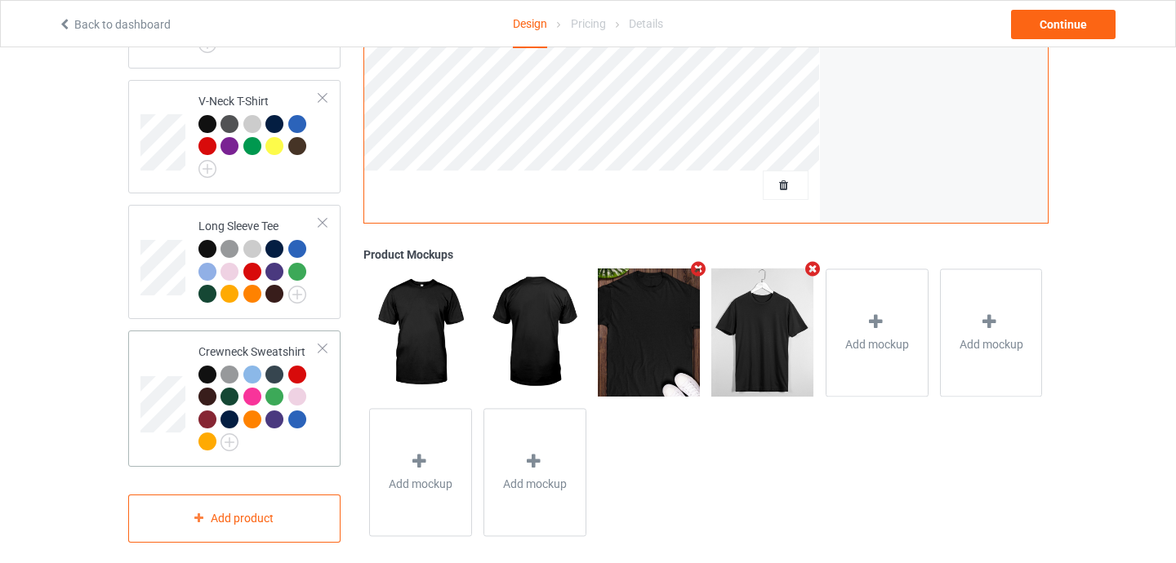
click at [323, 343] on div at bounding box center [322, 348] width 11 height 11
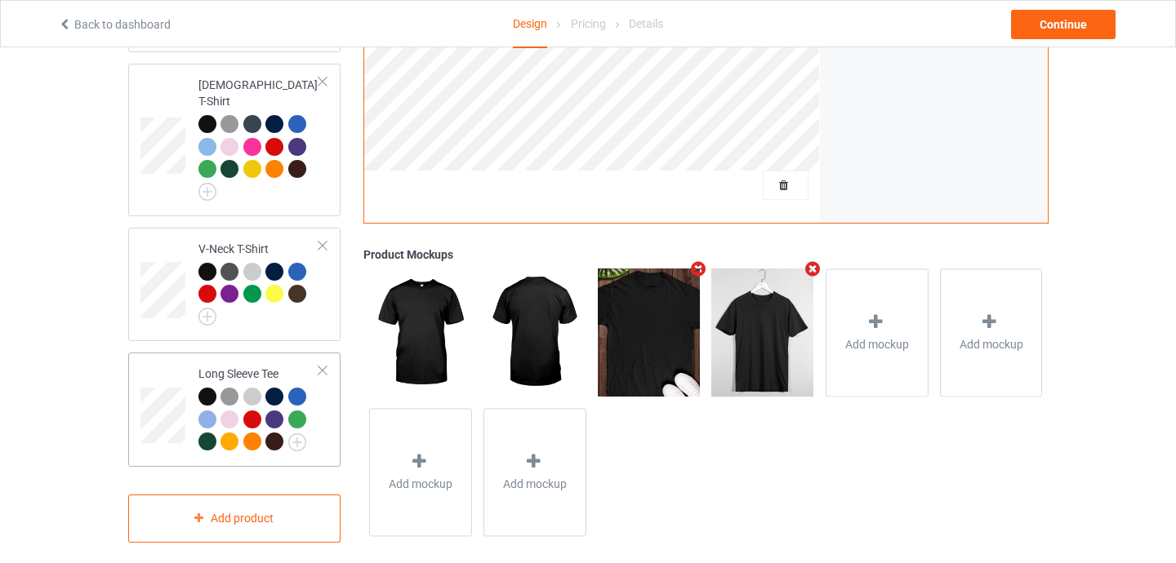
click at [322, 365] on div at bounding box center [322, 370] width 11 height 11
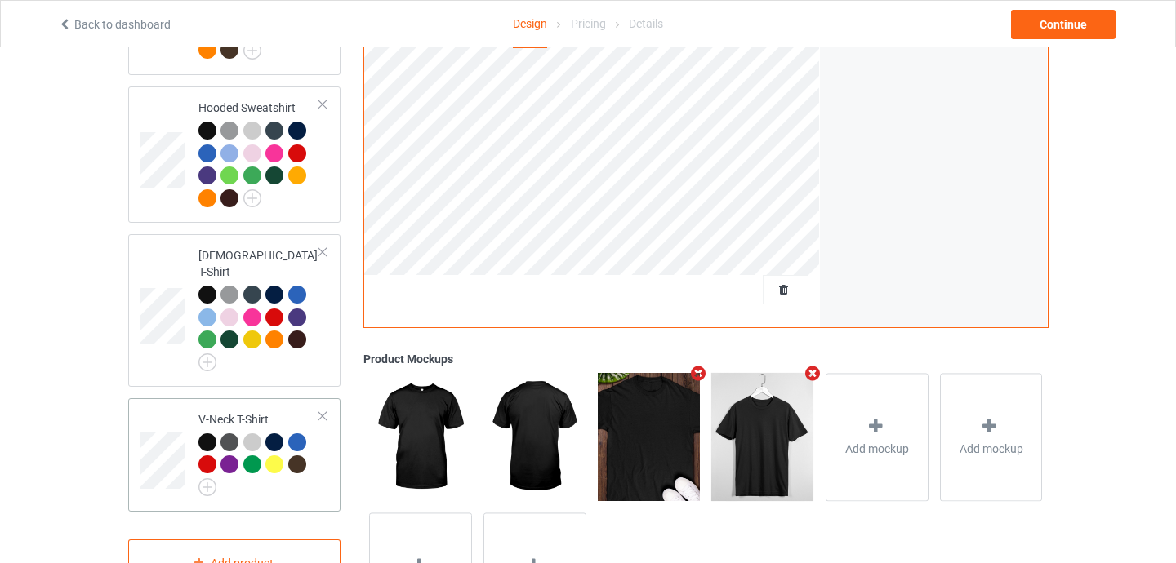
scroll to position [281, 0]
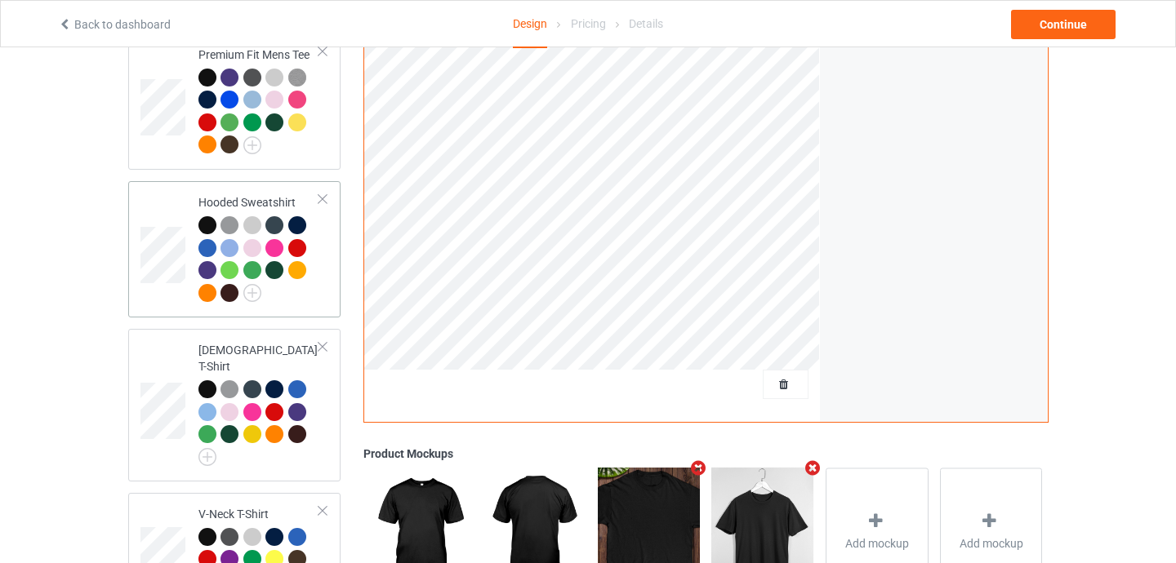
click at [323, 194] on div at bounding box center [322, 198] width 11 height 11
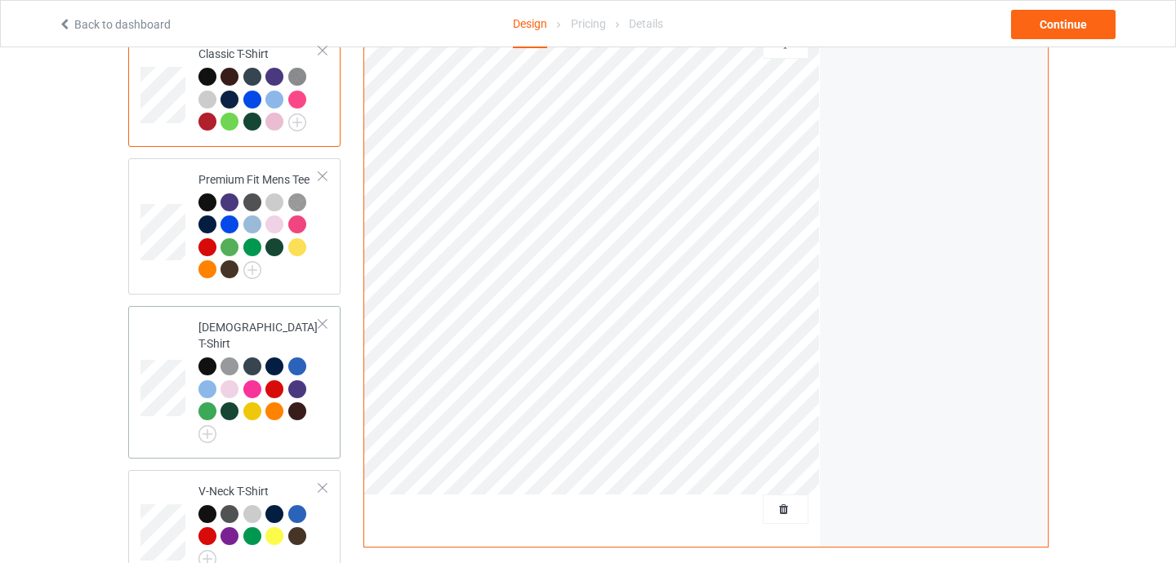
scroll to position [121, 0]
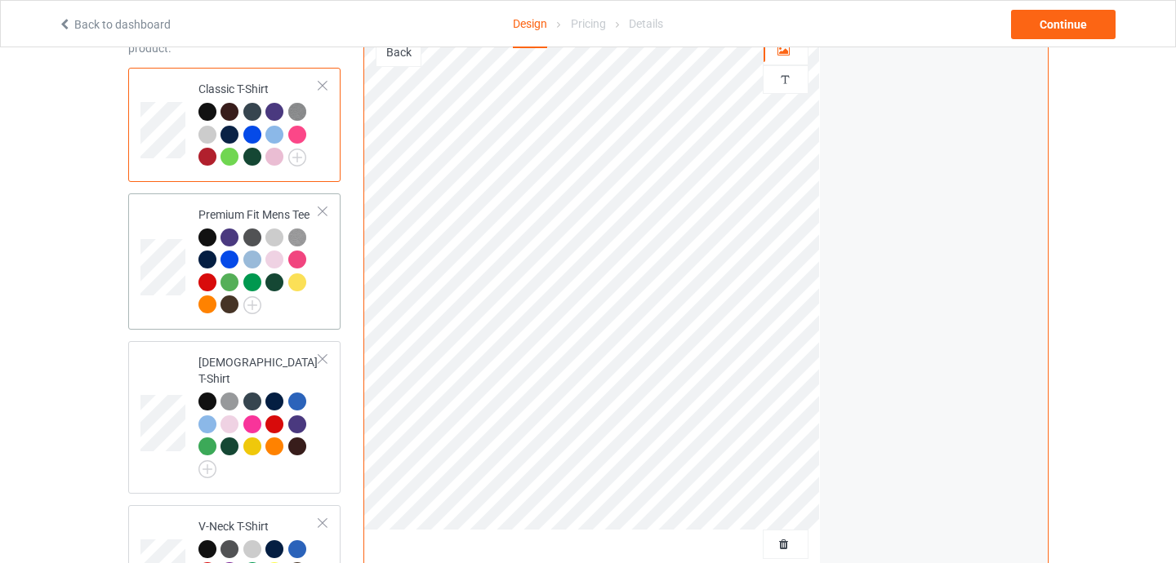
click at [325, 209] on div at bounding box center [322, 211] width 11 height 11
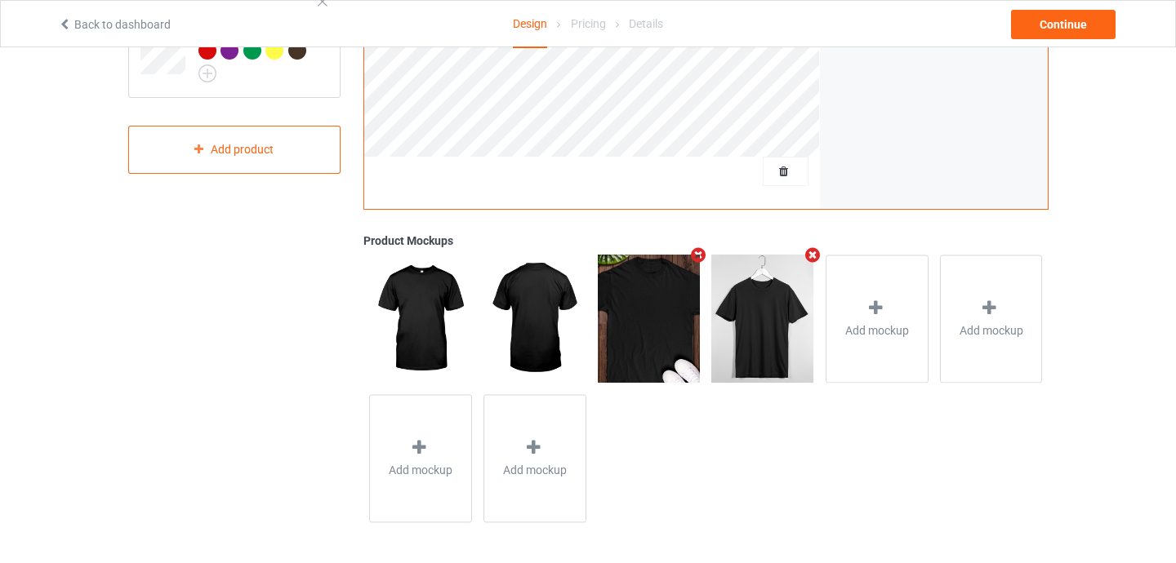
scroll to position [0, 0]
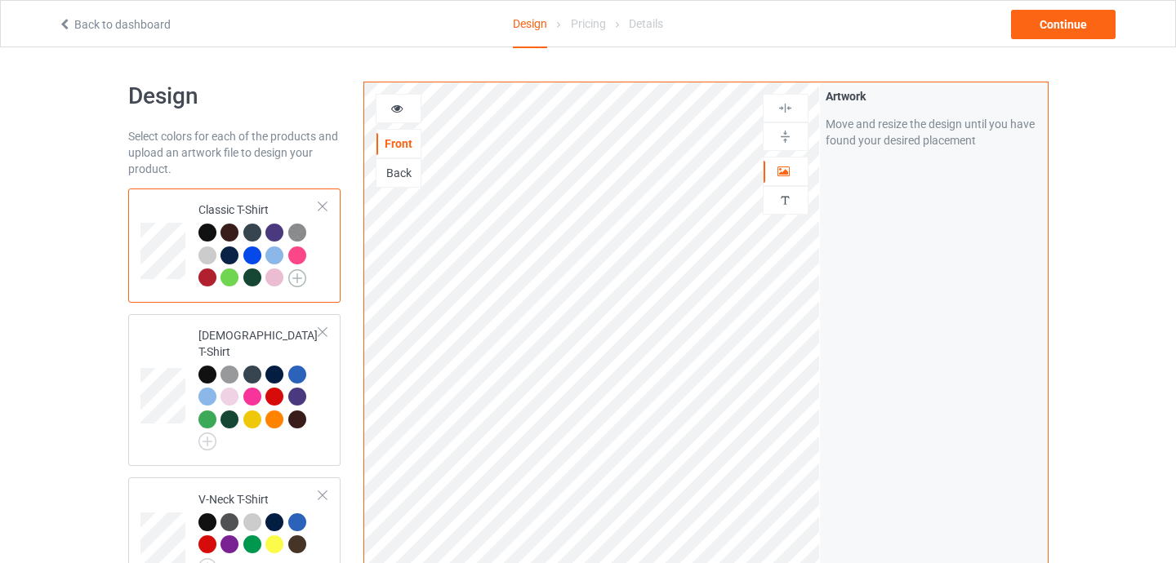
click at [297, 282] on img at bounding box center [297, 278] width 18 height 18
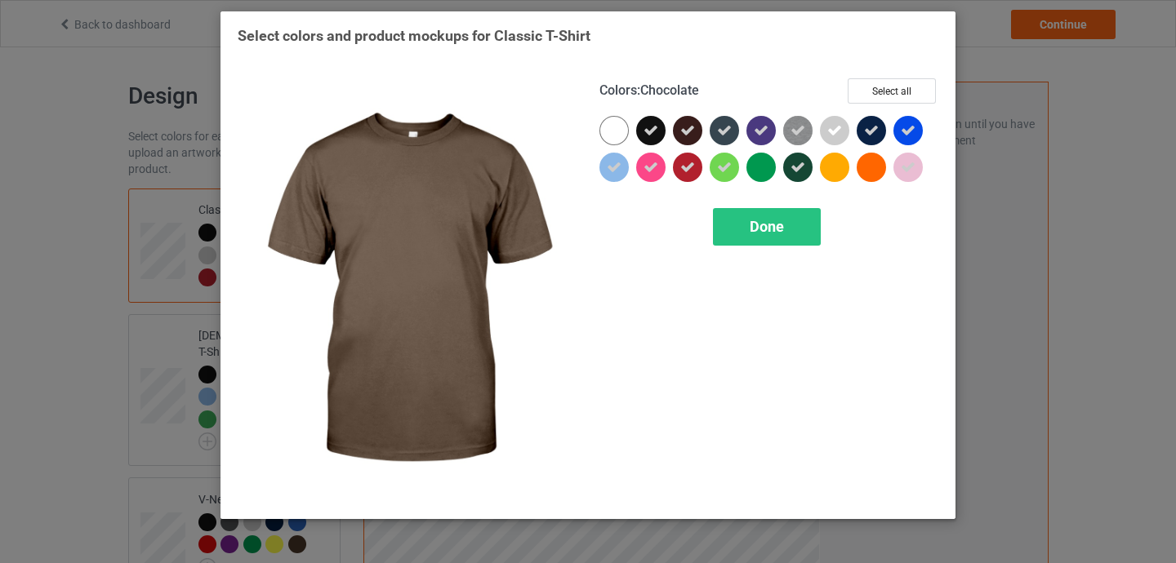
click at [683, 130] on icon at bounding box center [687, 130] width 15 height 15
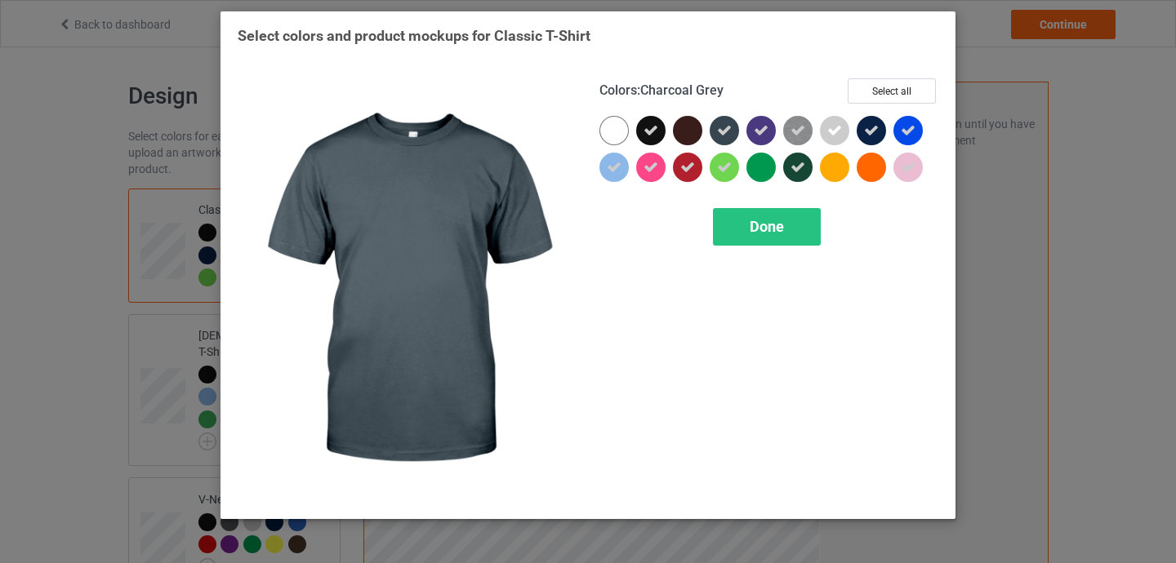
click at [728, 131] on icon at bounding box center [724, 130] width 15 height 15
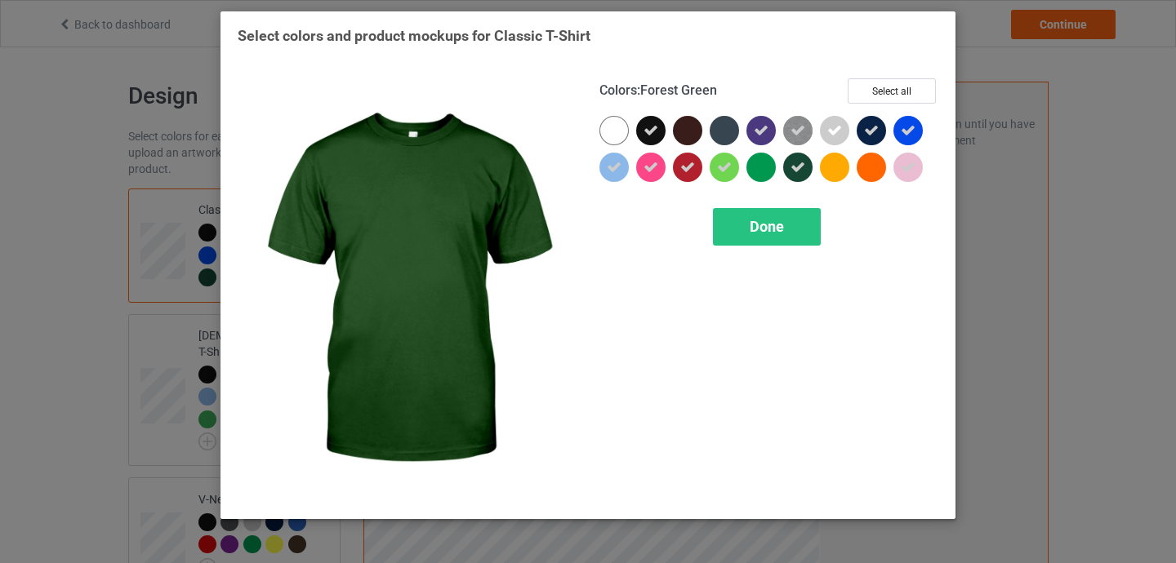
click at [800, 168] on icon at bounding box center [797, 167] width 15 height 15
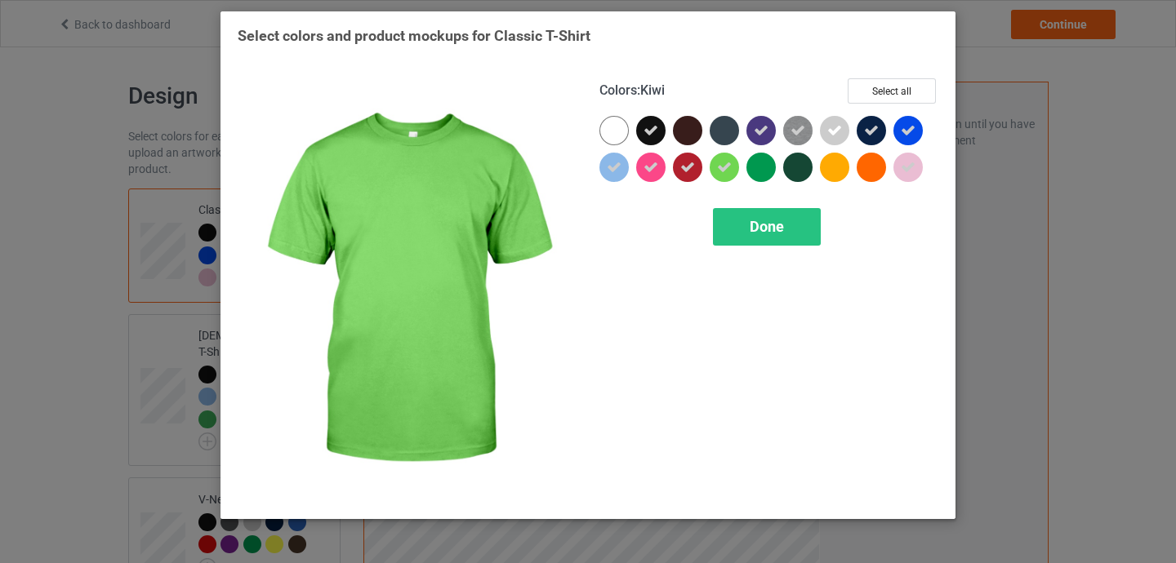
click at [725, 172] on icon at bounding box center [724, 167] width 15 height 15
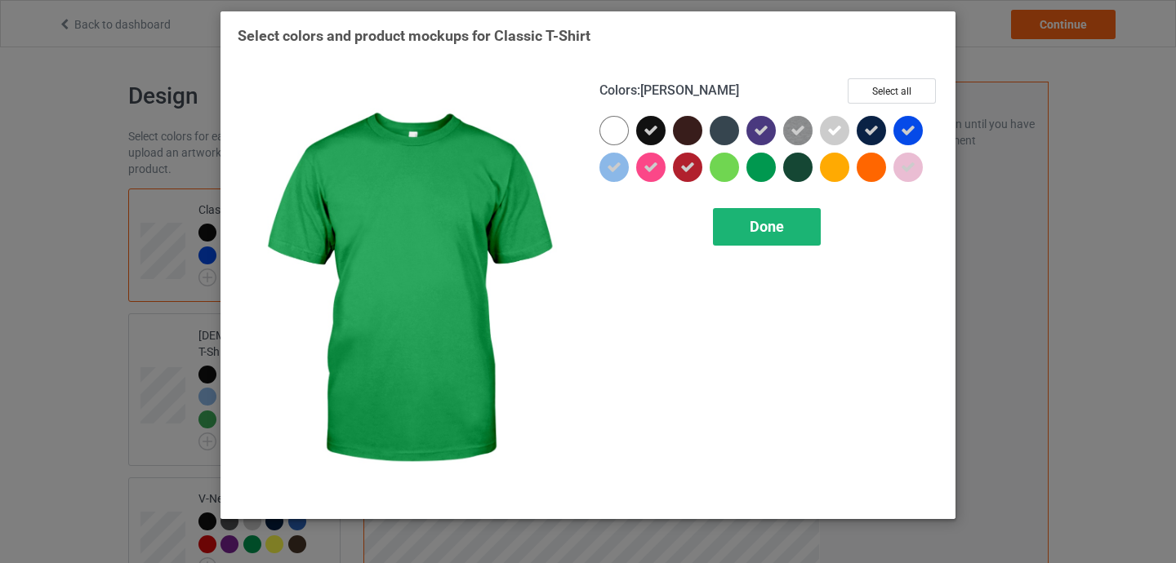
click at [776, 229] on span "Done" at bounding box center [766, 226] width 34 height 17
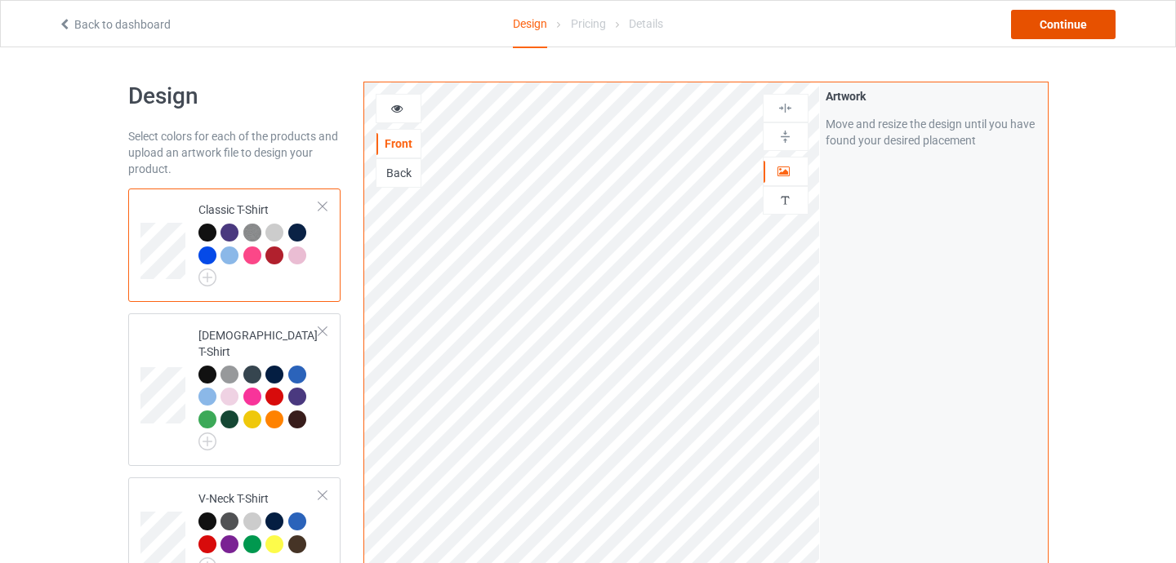
click at [1072, 20] on div "Continue" at bounding box center [1063, 24] width 104 height 29
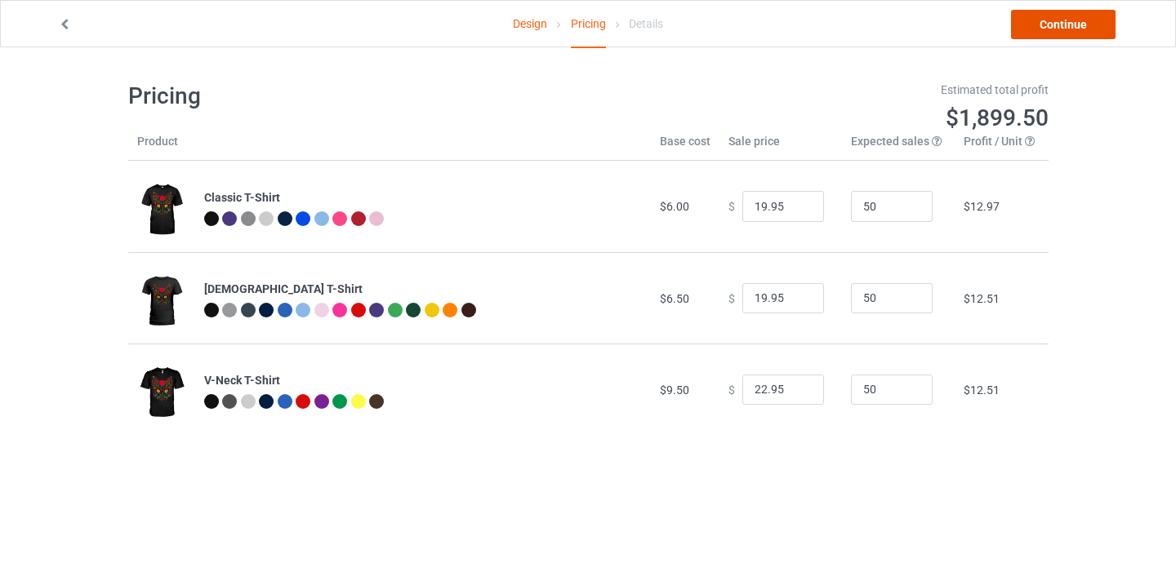
click at [1072, 19] on link "Continue" at bounding box center [1063, 24] width 104 height 29
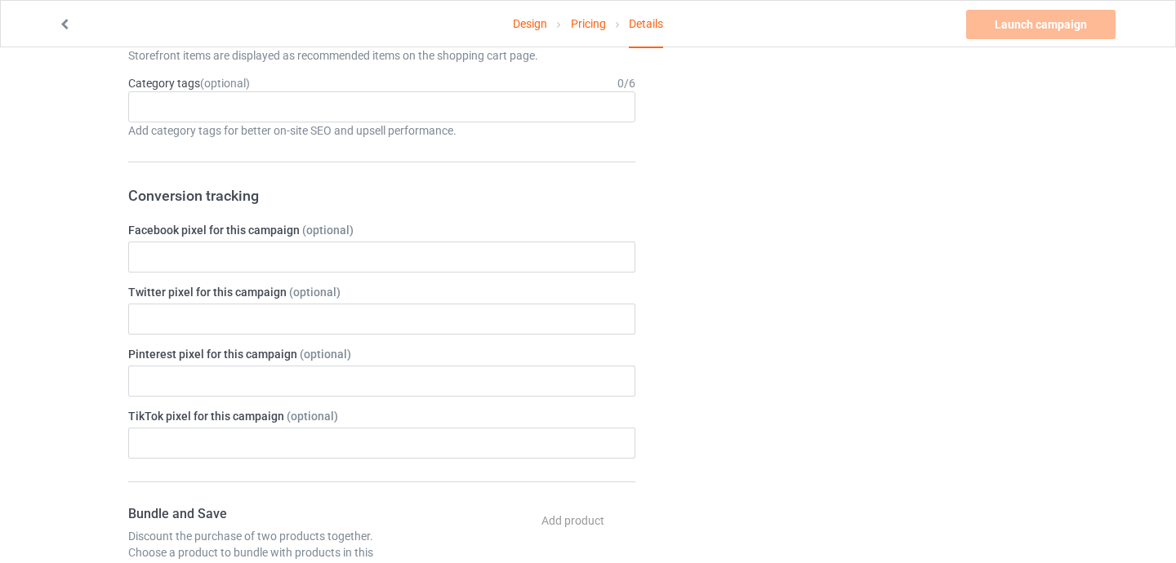
scroll to position [228, 0]
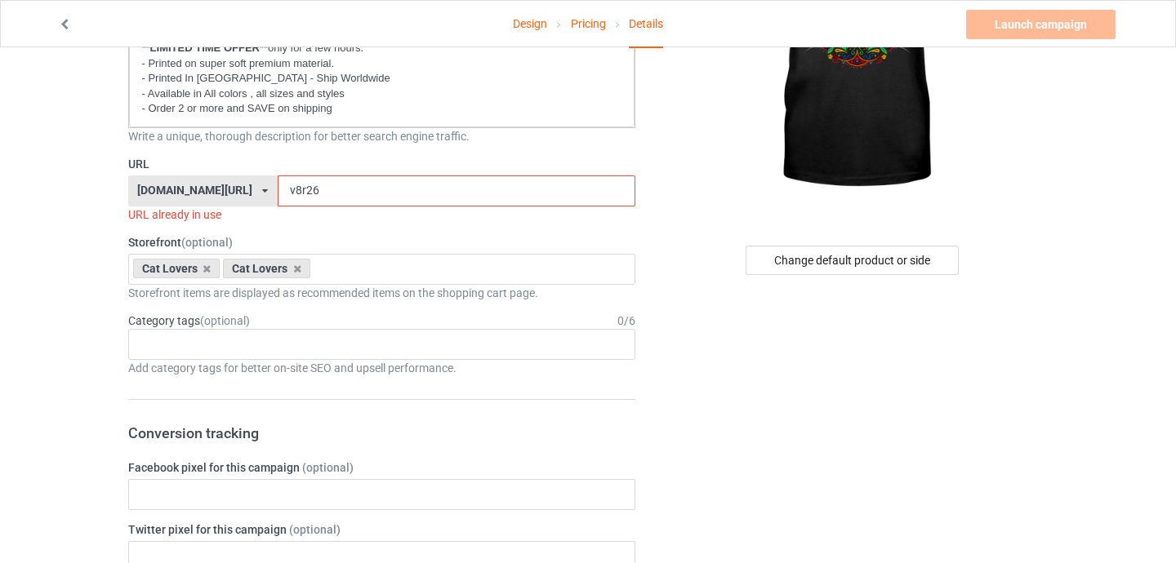
drag, startPoint x: 269, startPoint y: 194, endPoint x: 259, endPoint y: 195, distance: 9.8
click at [278, 195] on input "v8r26" at bounding box center [457, 191] width 358 height 31
click at [520, 198] on input "v26" at bounding box center [457, 191] width 358 height 31
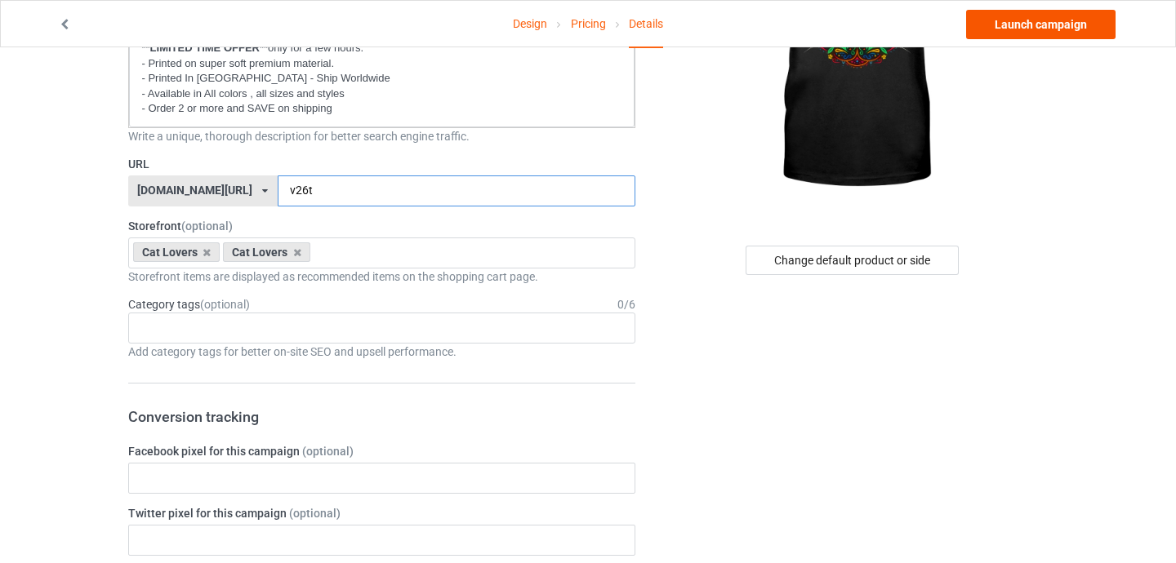
type input "v26t"
click at [1025, 24] on link "Launch campaign" at bounding box center [1040, 24] width 149 height 29
